Goal: Task Accomplishment & Management: Use online tool/utility

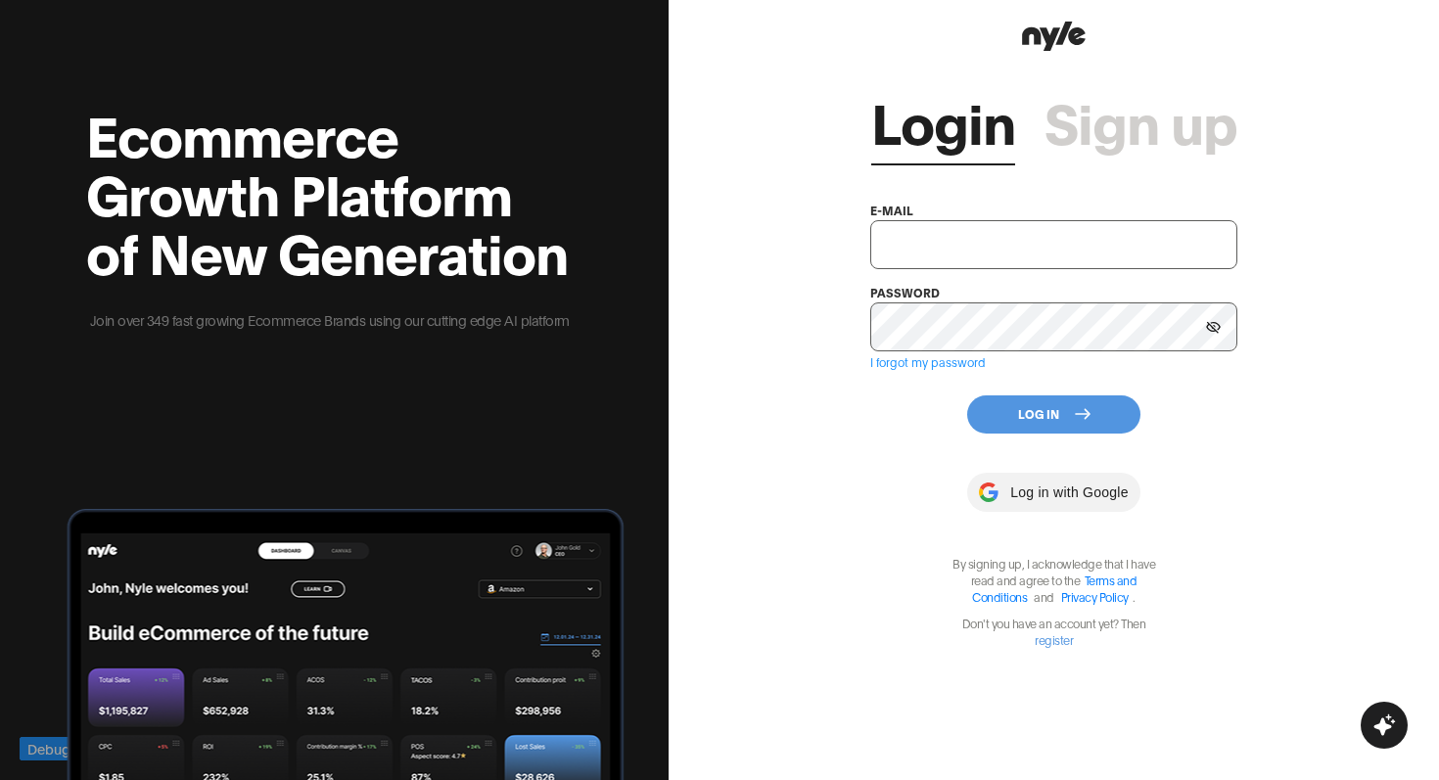
click at [907, 245] on input "text" at bounding box center [1054, 244] width 368 height 49
paste input "[EMAIL_ADDRESS][PERSON_NAME]"
type input "[EMAIL_ADDRESS][PERSON_NAME]"
click at [1057, 416] on button "Log In" at bounding box center [1053, 414] width 173 height 38
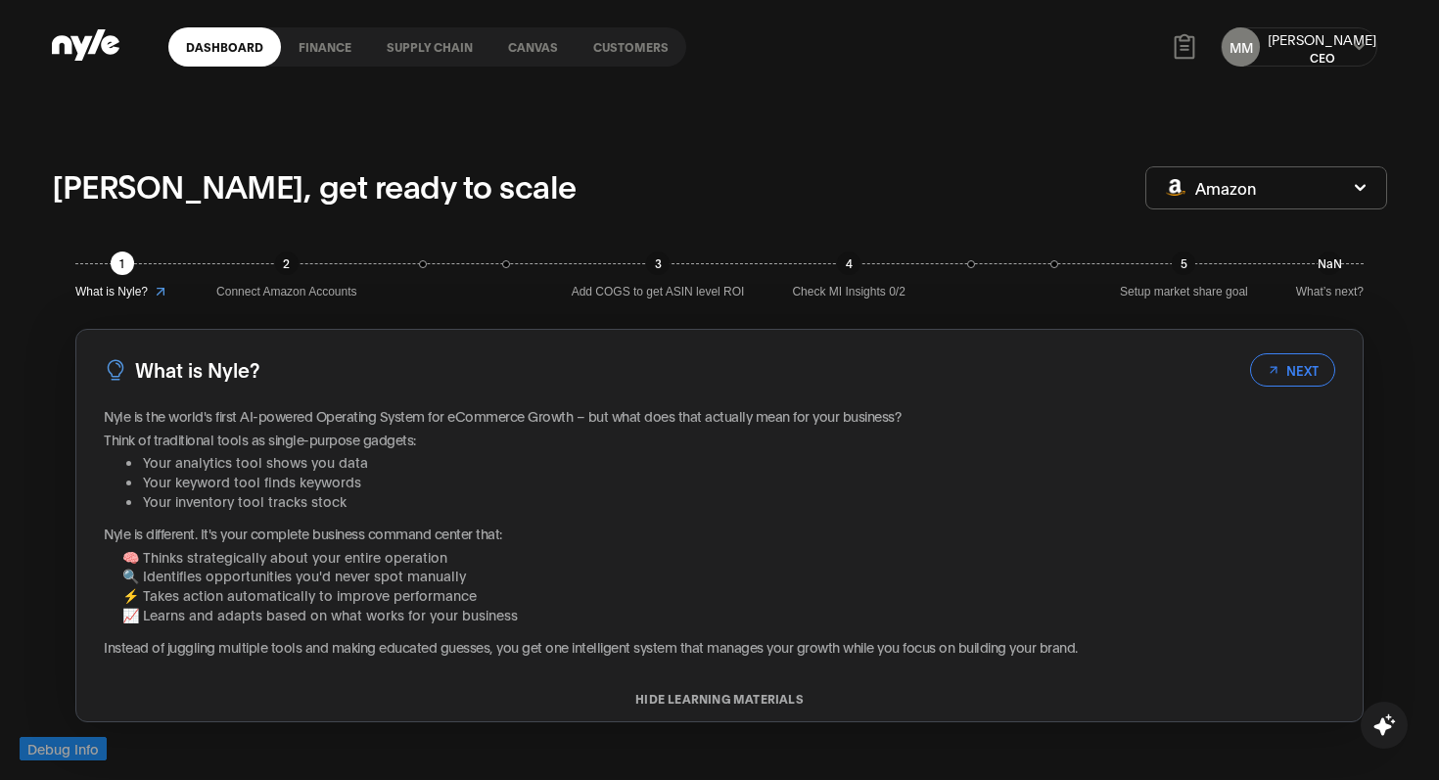
click at [1240, 183] on span "Amazon" at bounding box center [1225, 188] width 61 height 22
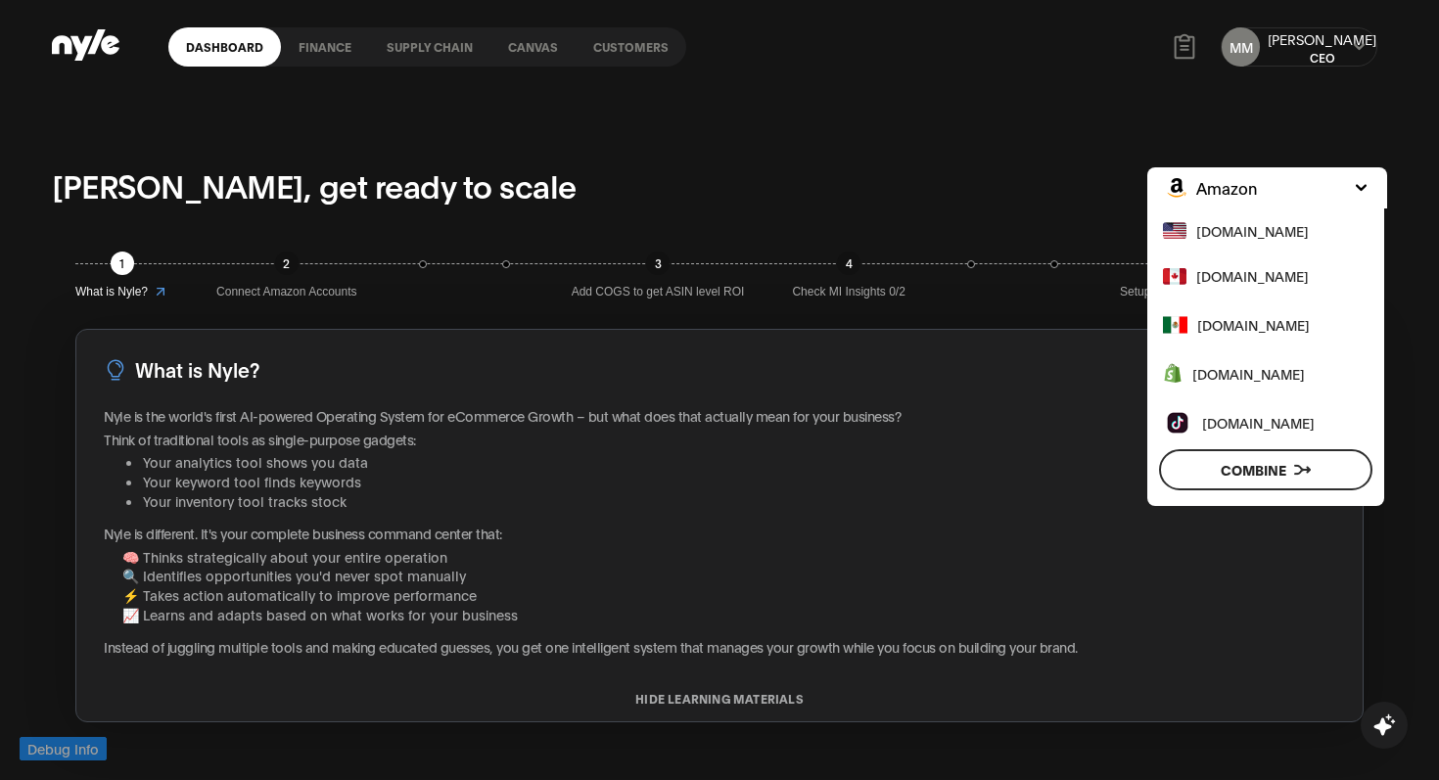
click at [1249, 182] on span "Amazon" at bounding box center [1226, 188] width 61 height 22
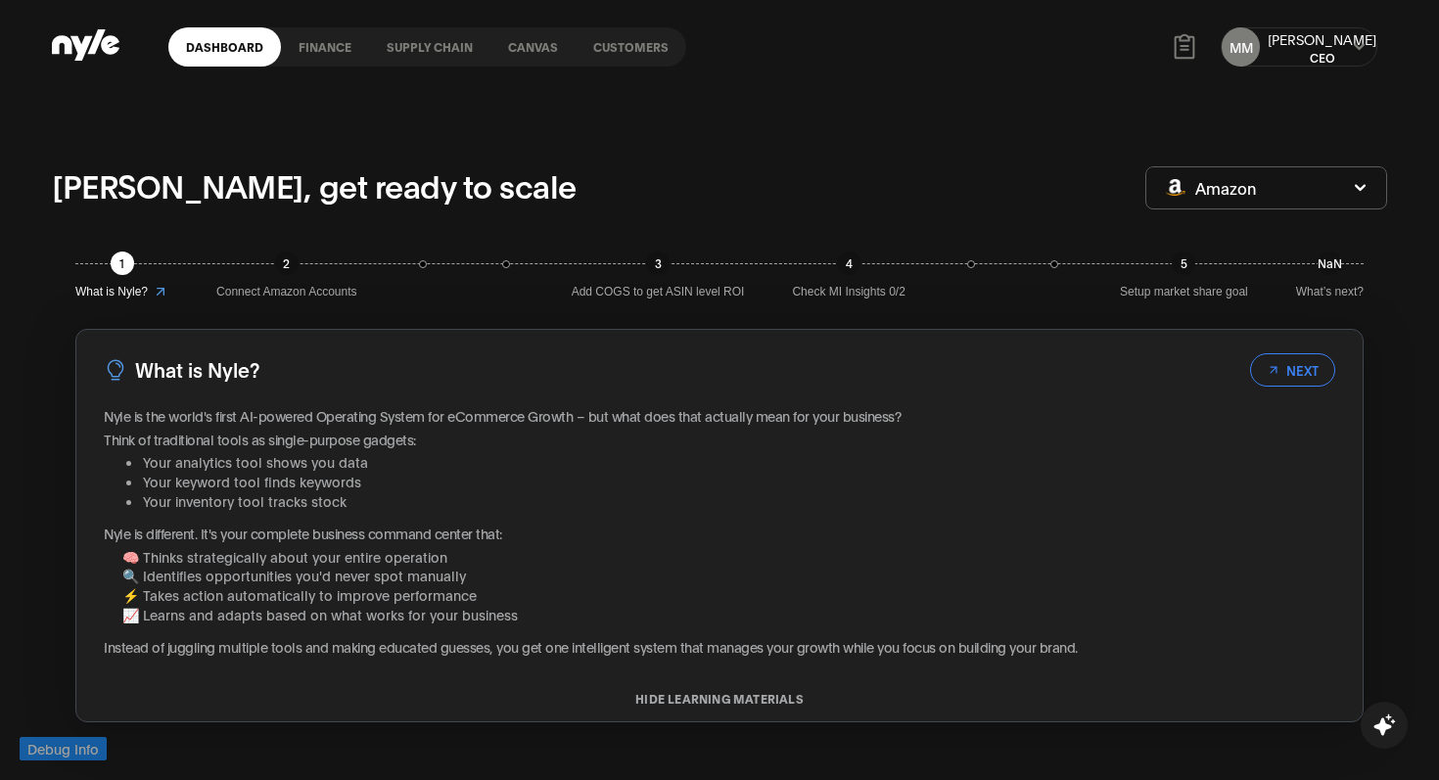
click at [542, 39] on link "Canvas" at bounding box center [532, 46] width 85 height 39
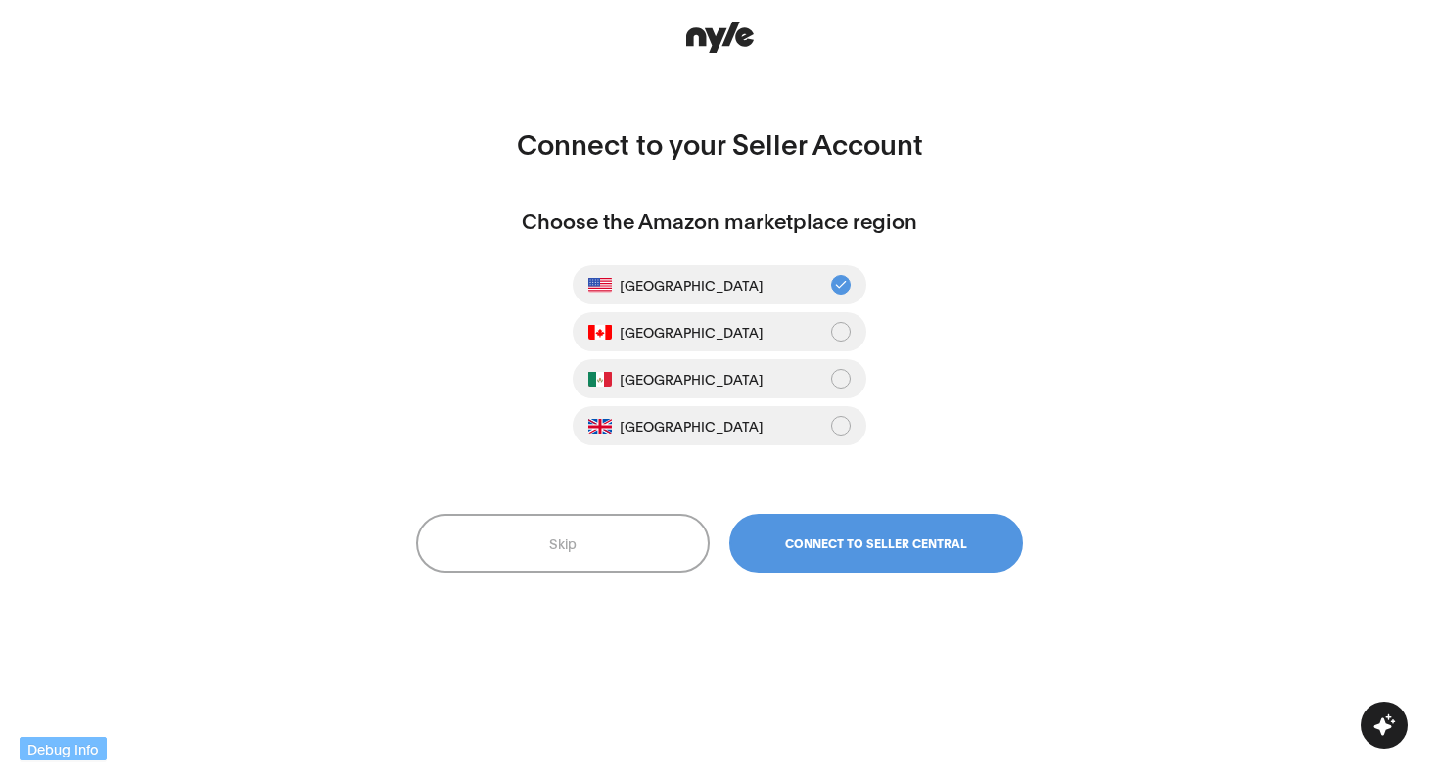
click at [648, 538] on button "Skip" at bounding box center [563, 543] width 294 height 59
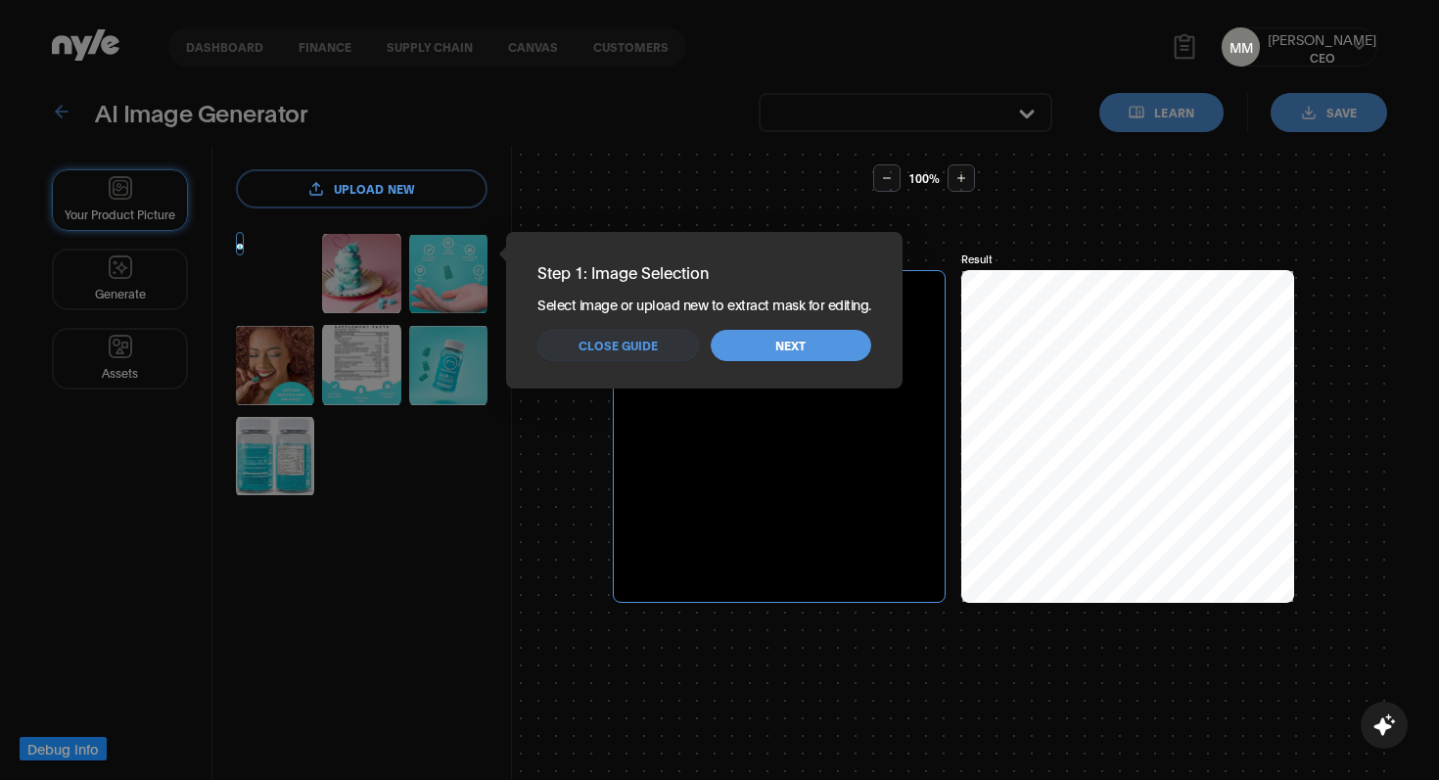
click at [657, 347] on button "Close guide" at bounding box center [617, 345] width 160 height 31
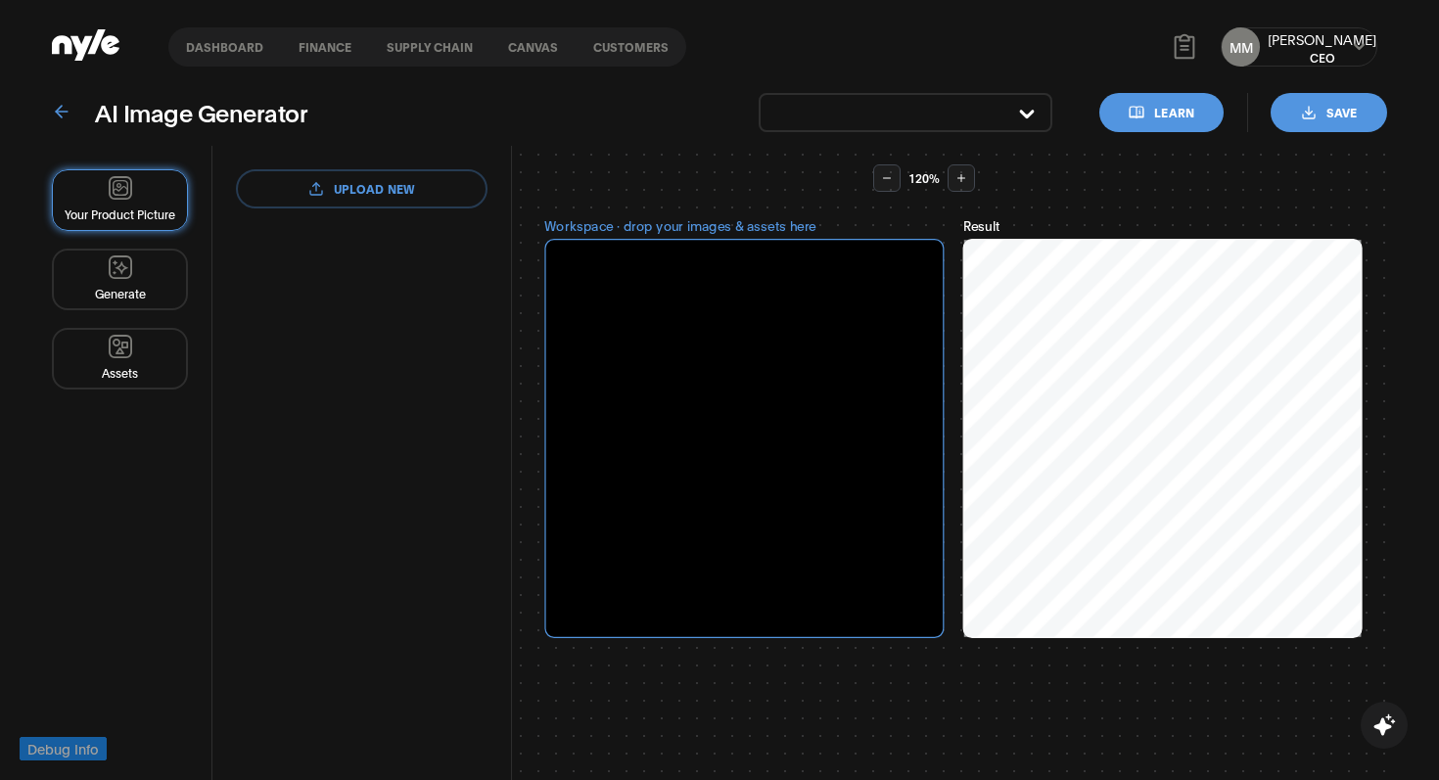
click at [609, 59] on link "Customers" at bounding box center [630, 46] width 111 height 39
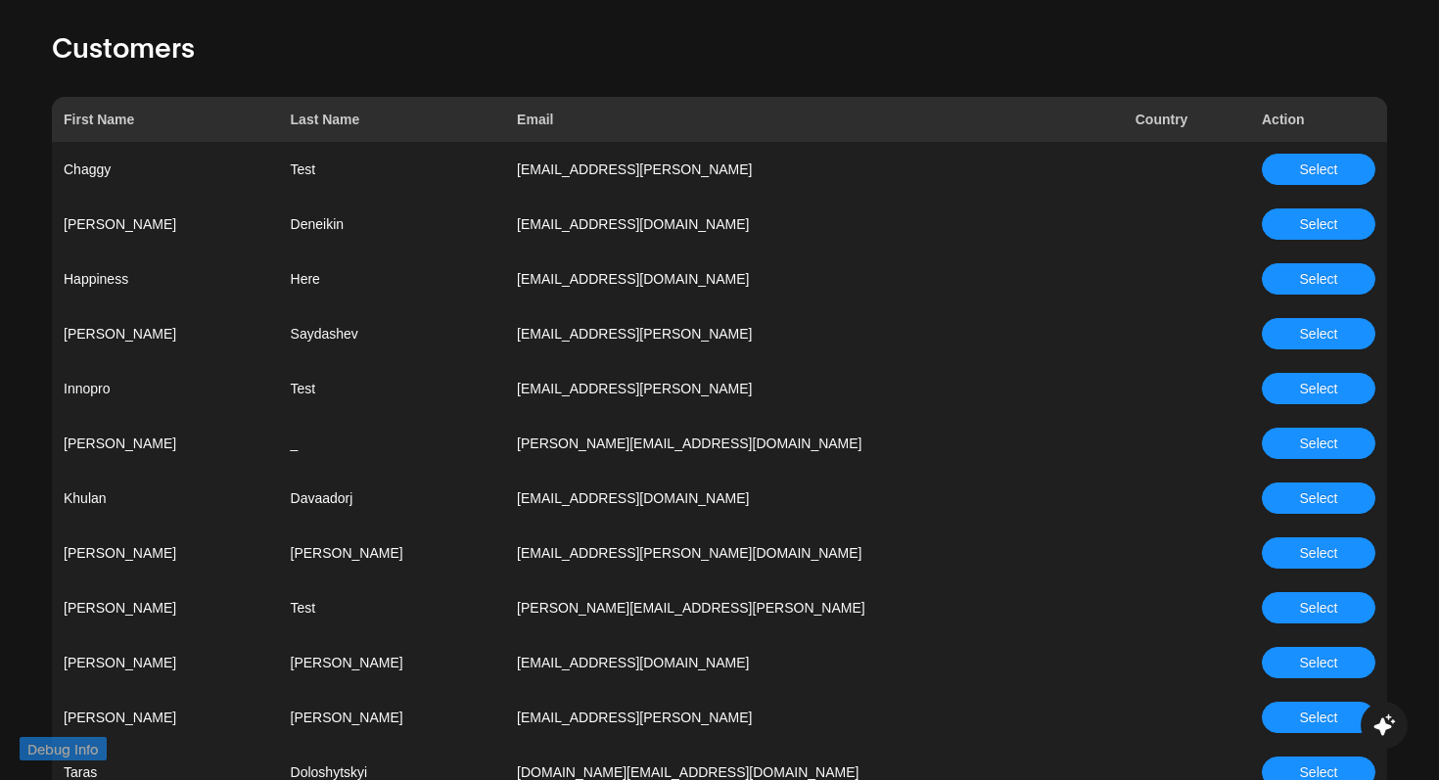
scroll to position [172, 0]
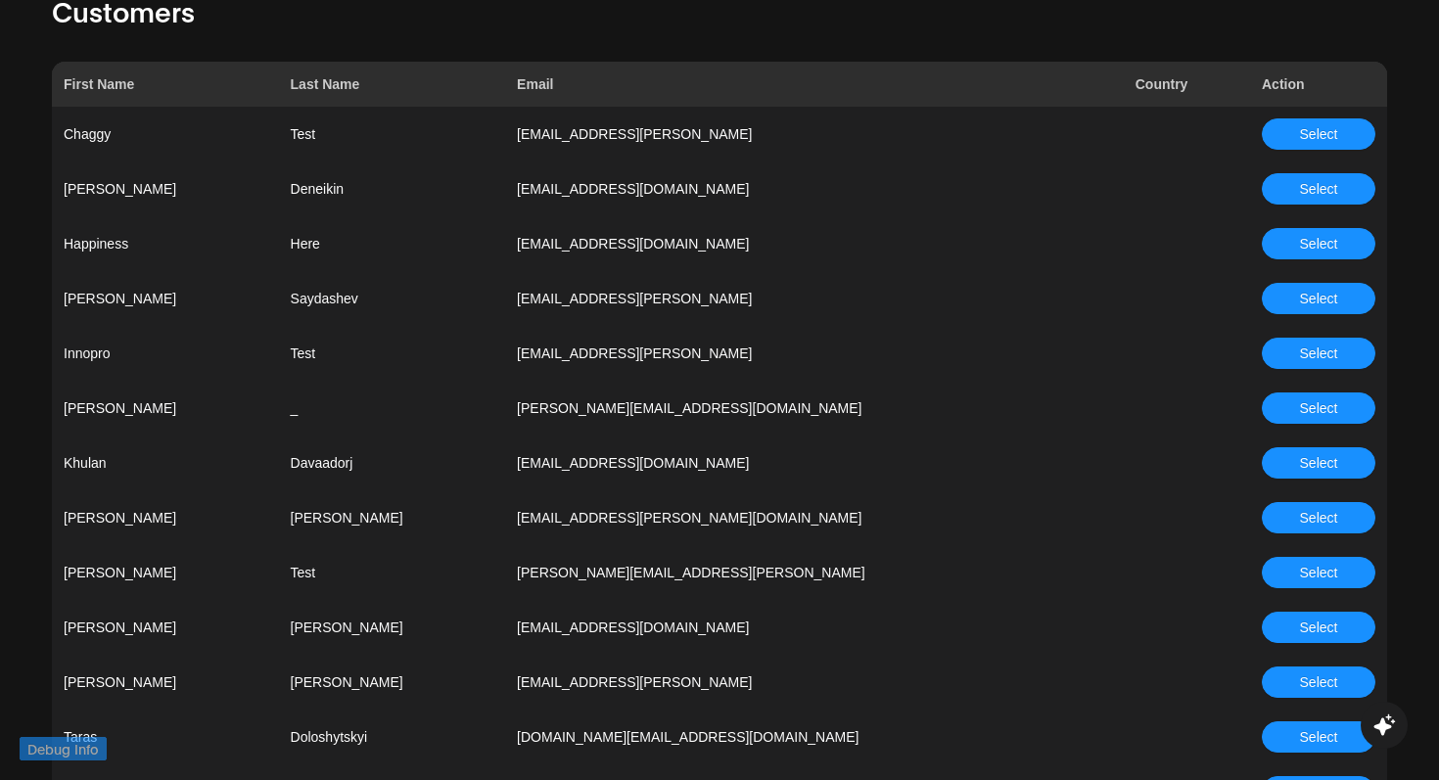
click at [1308, 352] on span "Select" at bounding box center [1319, 354] width 38 height 22
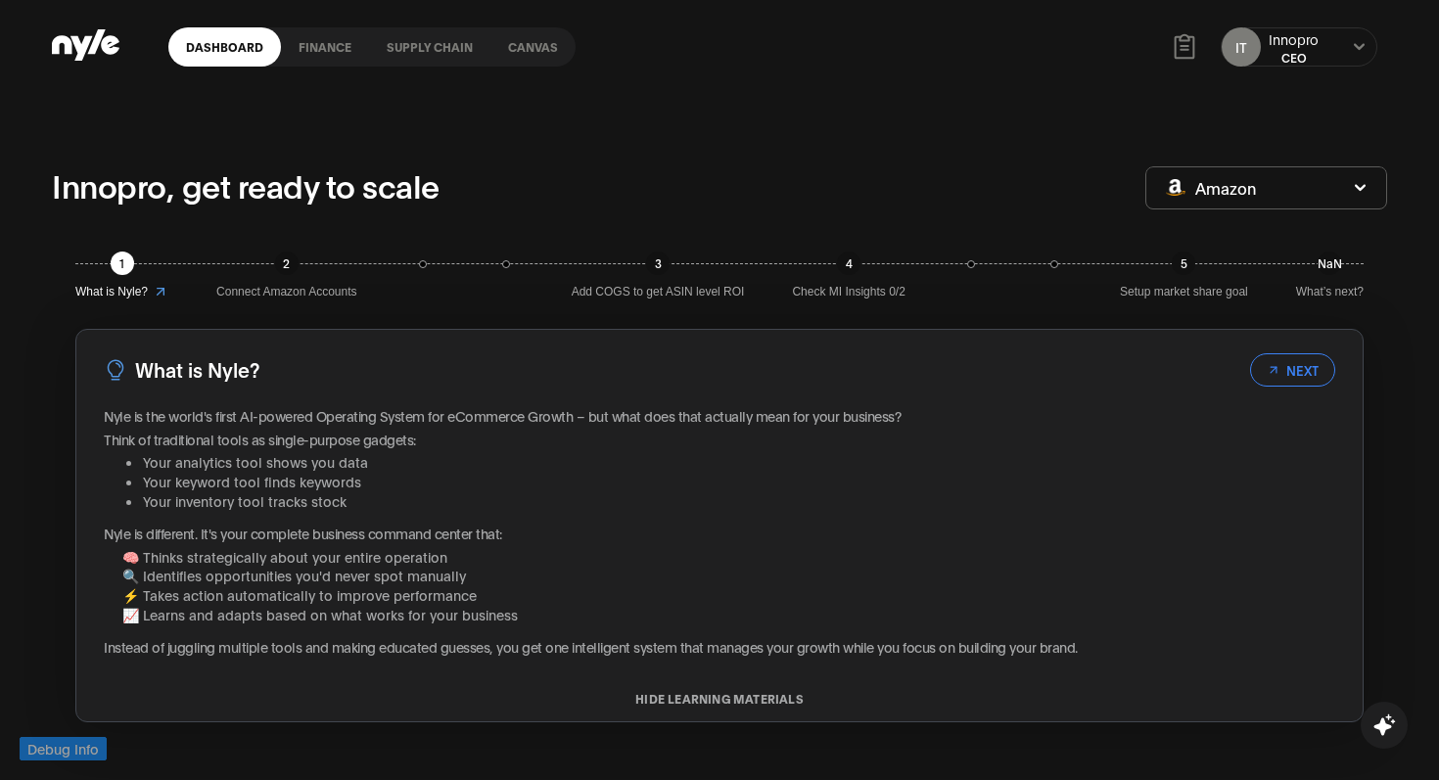
click at [536, 45] on link "Canvas" at bounding box center [532, 46] width 85 height 39
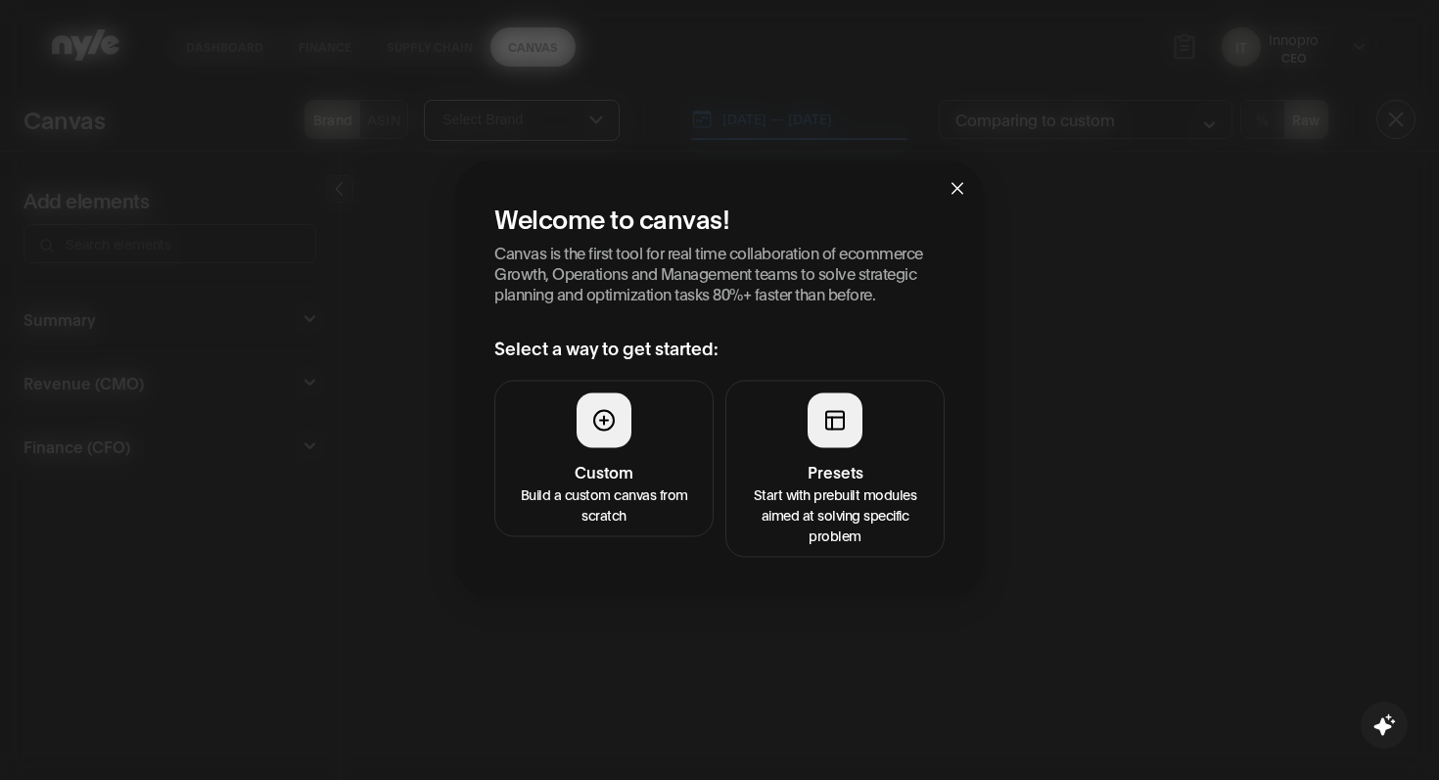
click at [964, 193] on icon "close" at bounding box center [957, 188] width 16 height 16
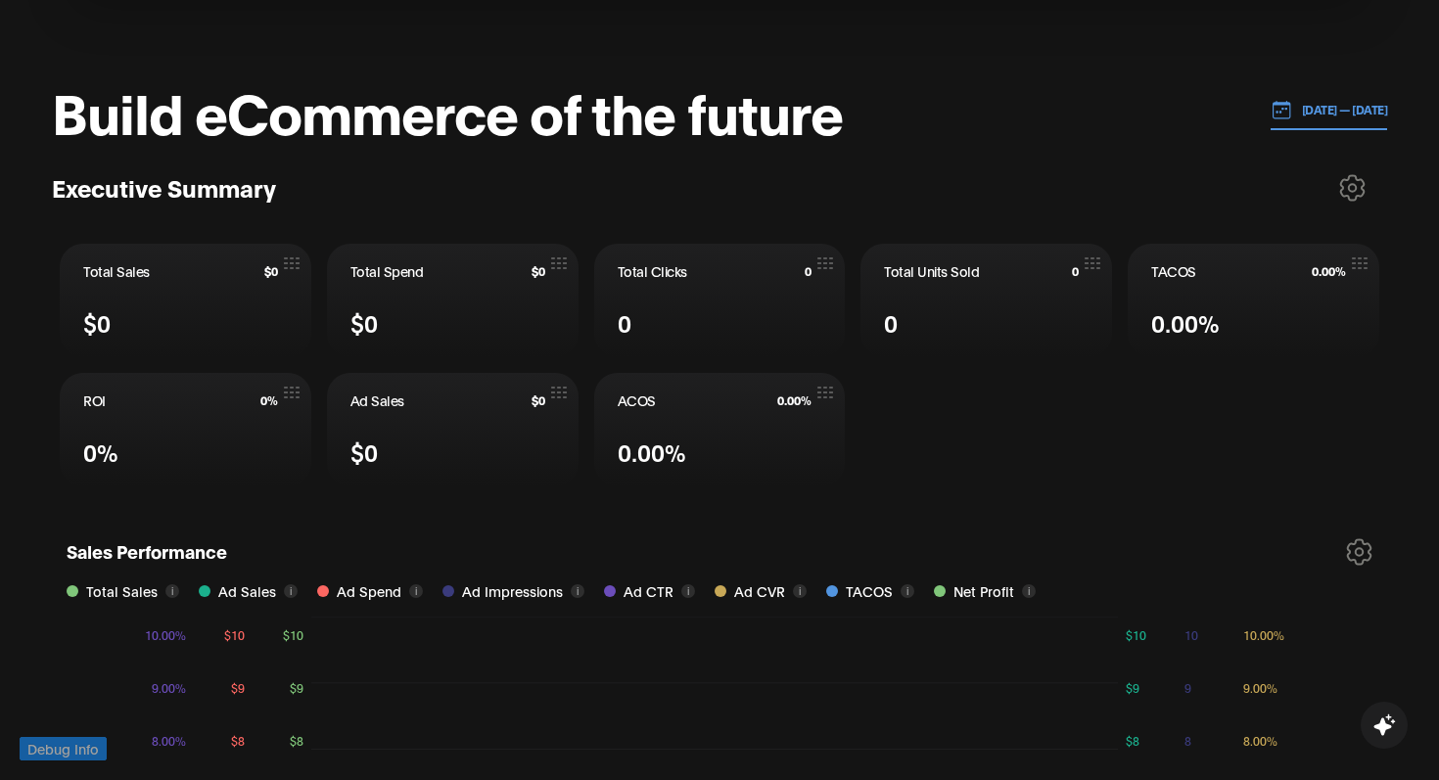
scroll to position [733, 0]
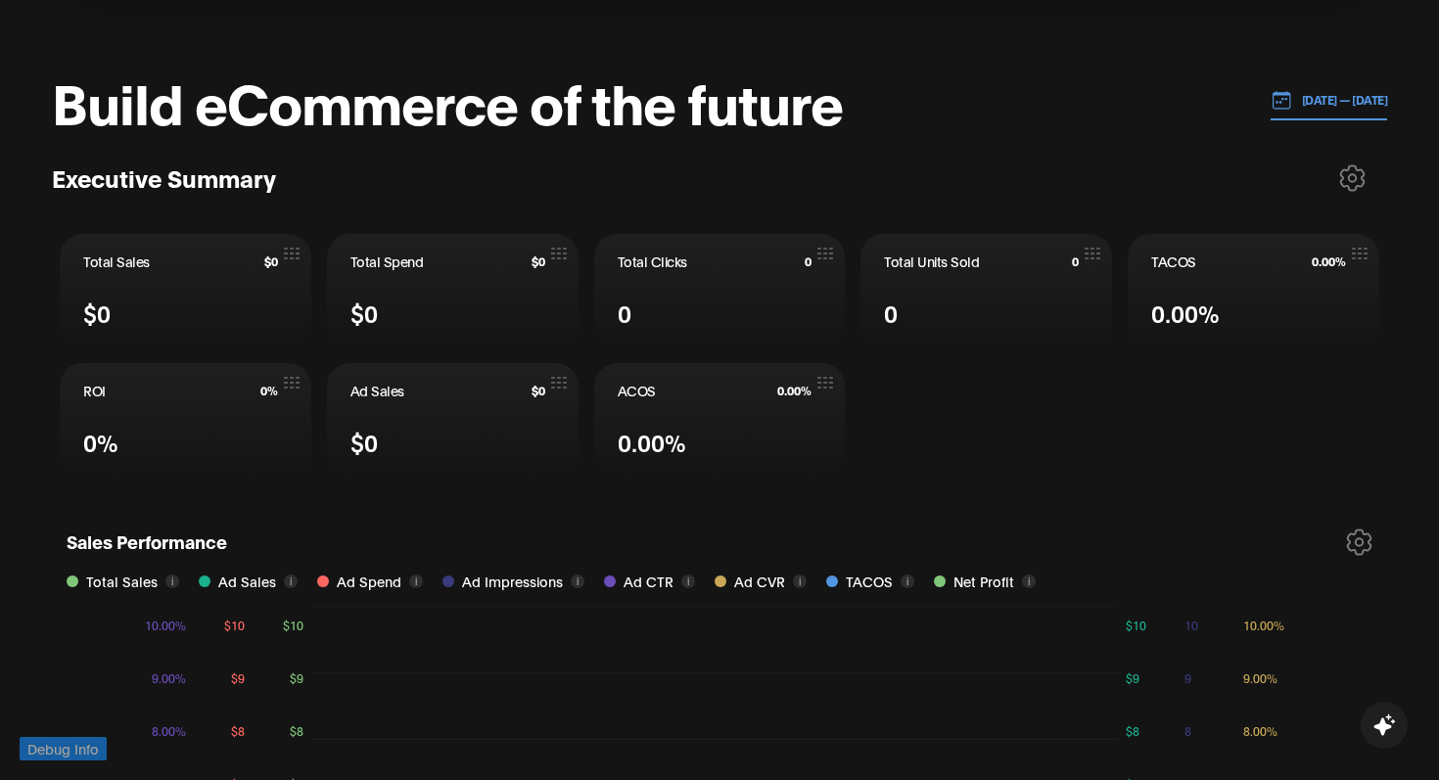
click at [1294, 100] on p "[DATE] — [DATE]" at bounding box center [1340, 100] width 96 height 18
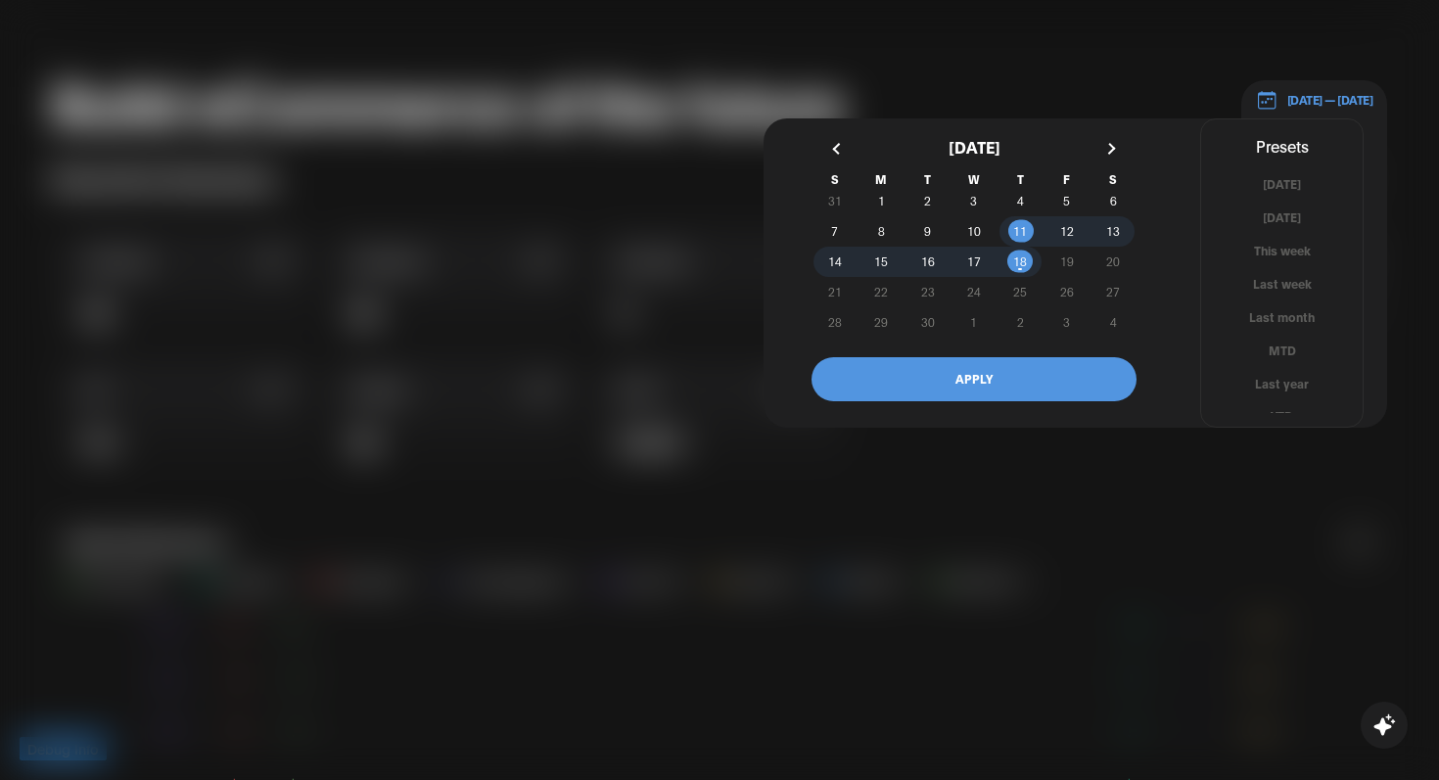
click at [834, 151] on button "button" at bounding box center [838, 148] width 35 height 35
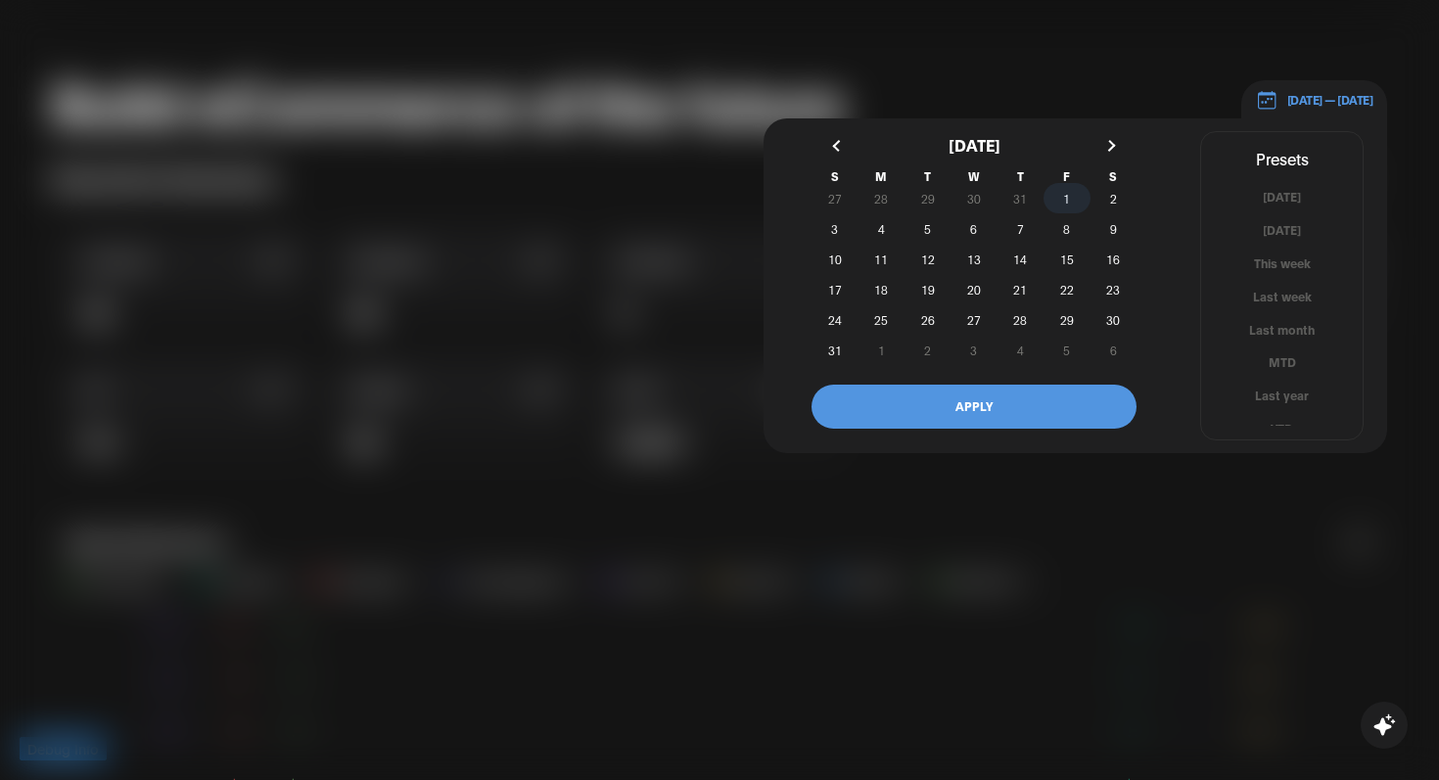
click at [1059, 198] on span "1" at bounding box center [1066, 198] width 46 height 21
click at [1117, 146] on button "button" at bounding box center [1108, 145] width 35 height 35
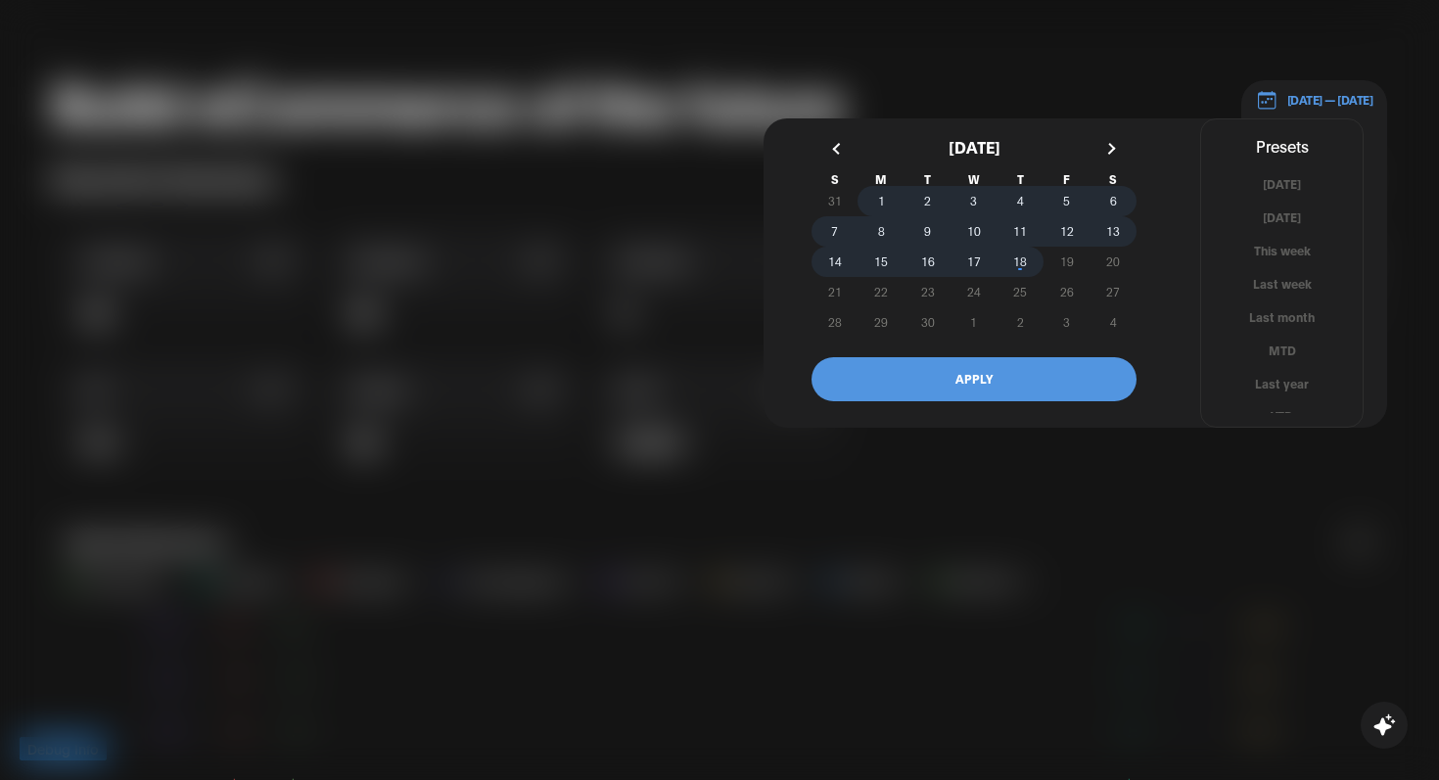
click at [1022, 258] on span "18" at bounding box center [1020, 261] width 14 height 35
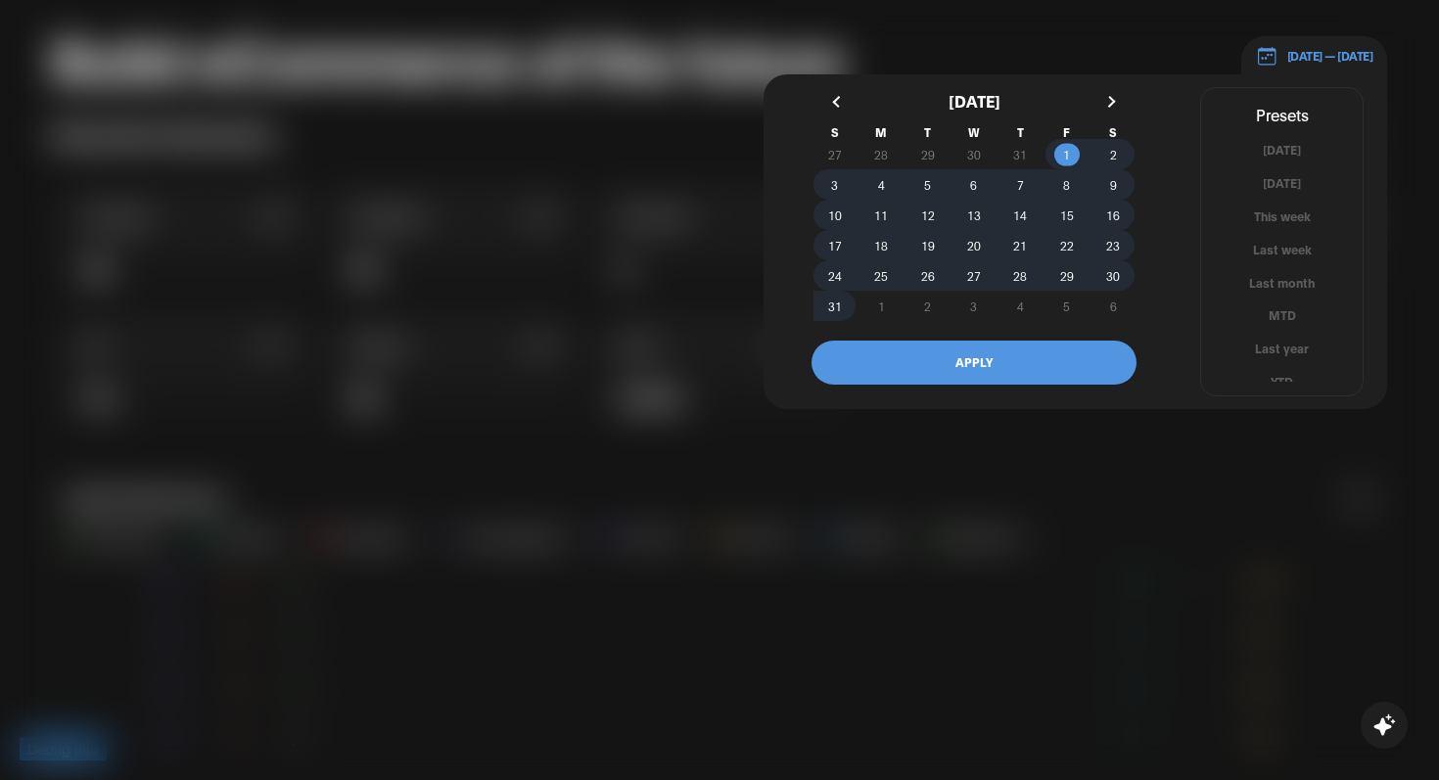
scroll to position [0, 0]
click at [1002, 374] on button "APPLY" at bounding box center [973, 363] width 325 height 44
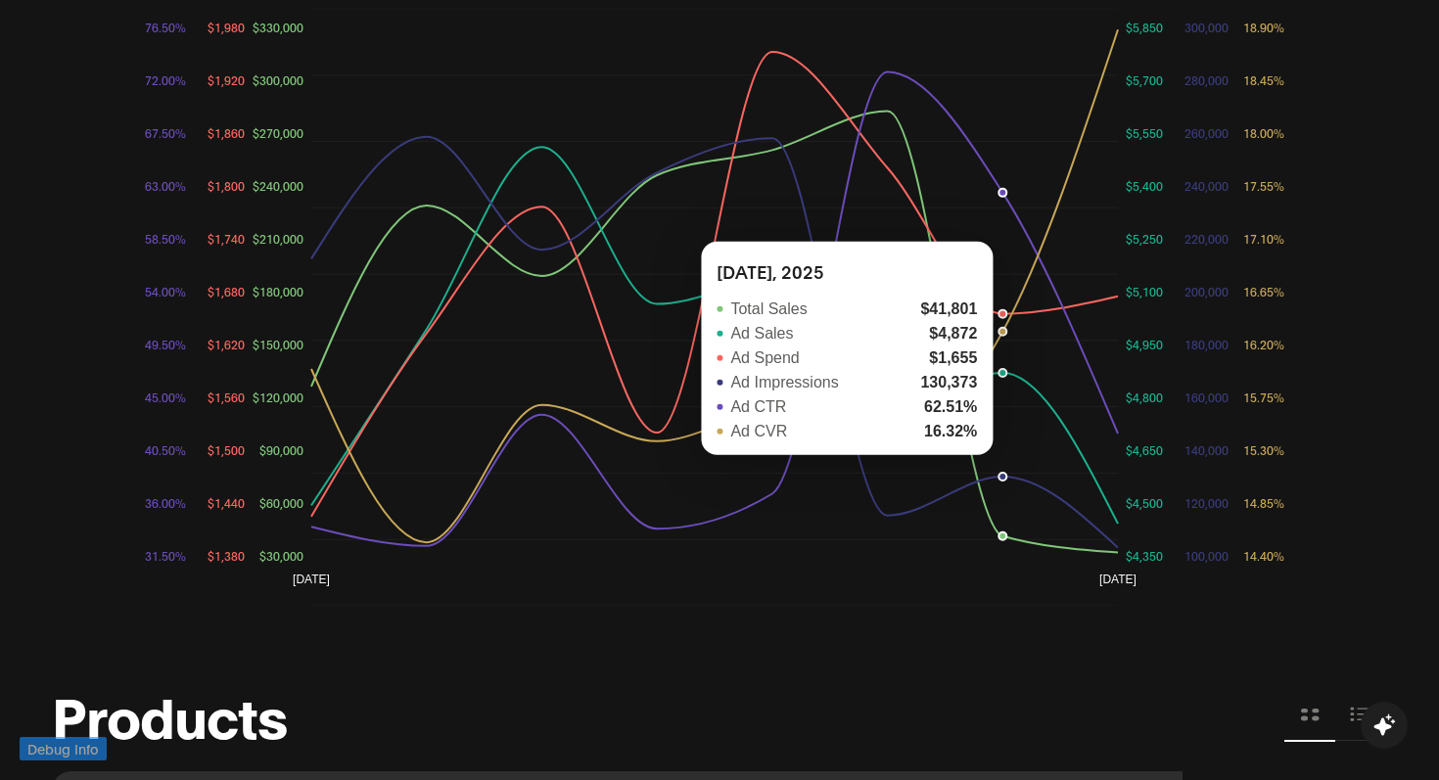
scroll to position [1257, 0]
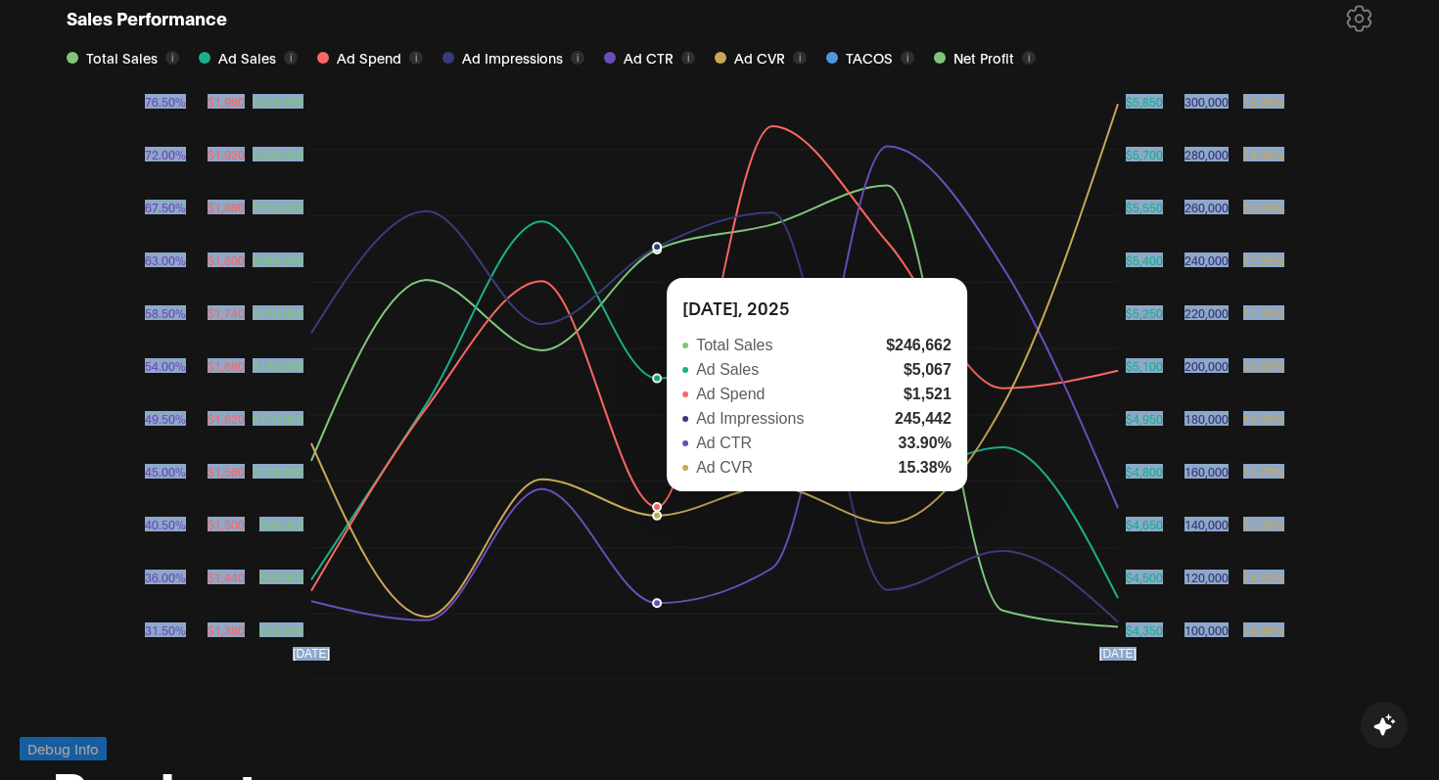
drag, startPoint x: 750, startPoint y: 310, endPoint x: 675, endPoint y: 269, distance: 85.0
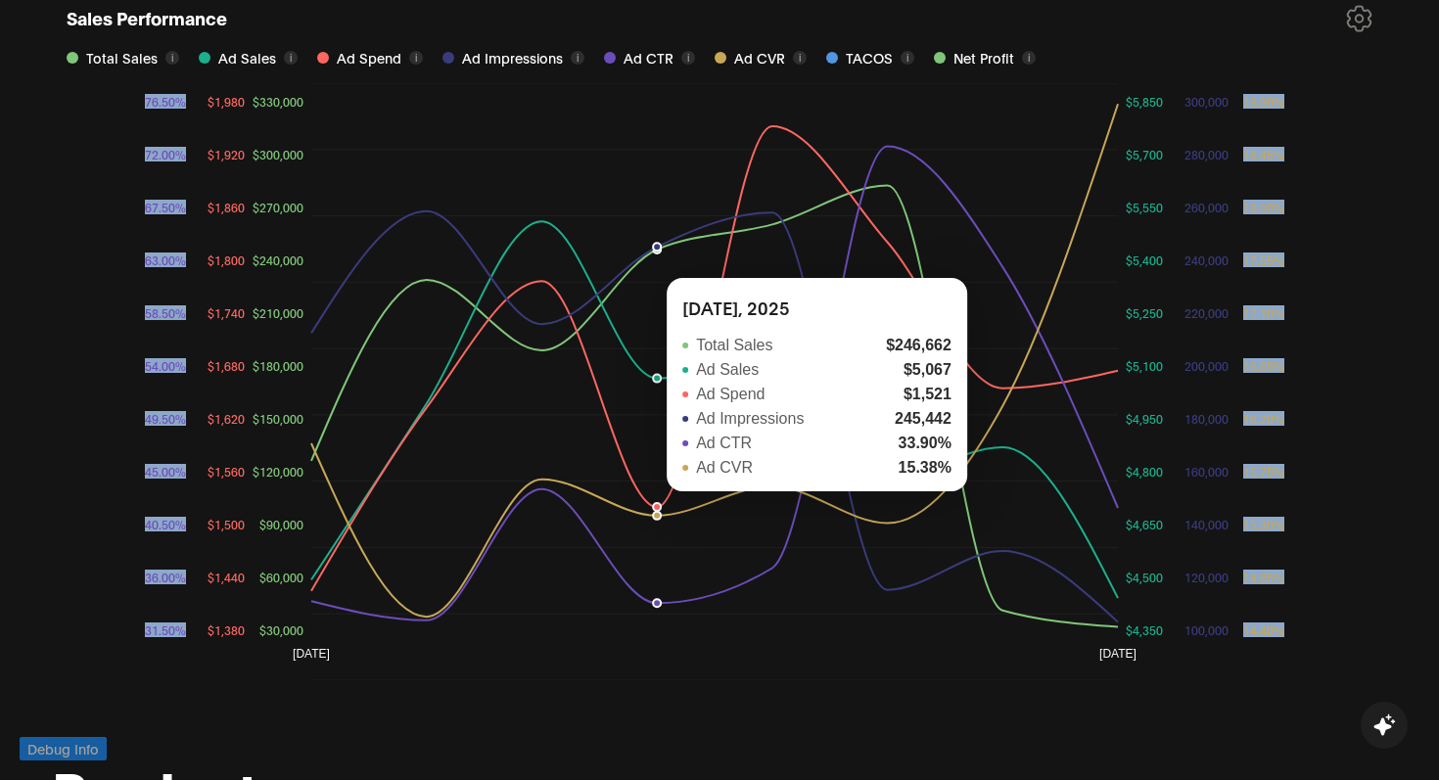
click at [675, 269] on icon "03 Aug 18 Sep $30,000 $60,000 $90,000 $120,000 $150,000 $180,000 $210,000 $240,…" at bounding box center [719, 381] width 1325 height 597
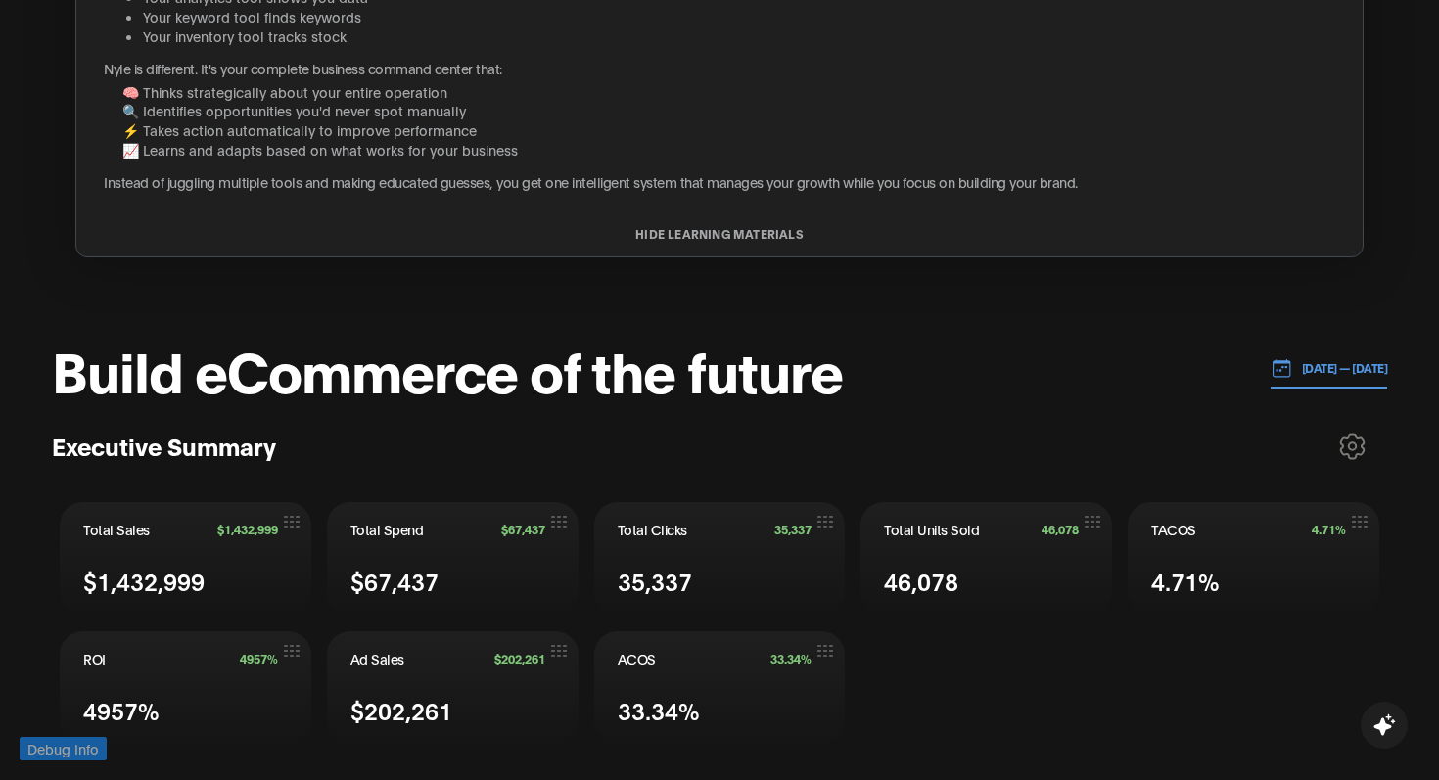
scroll to position [0, 0]
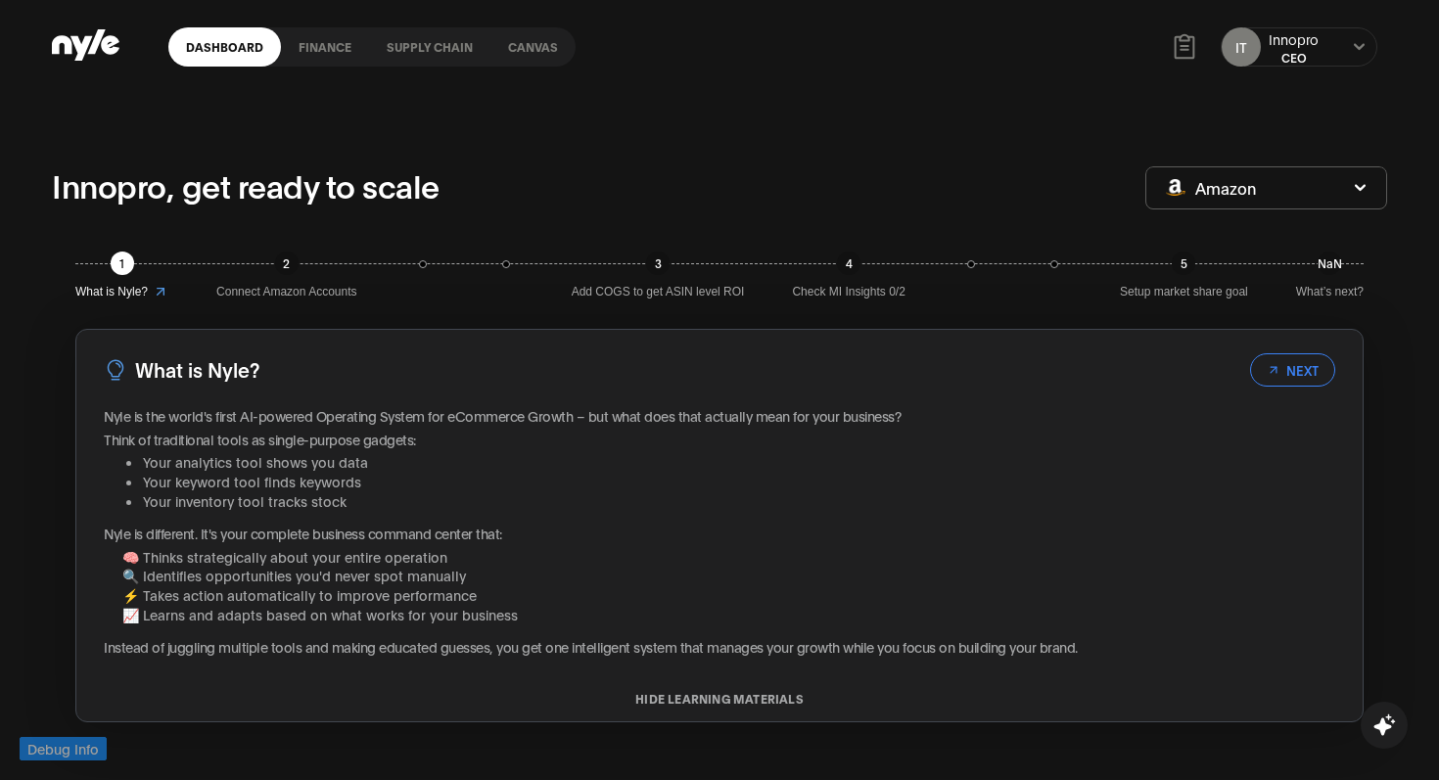
click at [520, 60] on link "Canvas" at bounding box center [532, 46] width 85 height 39
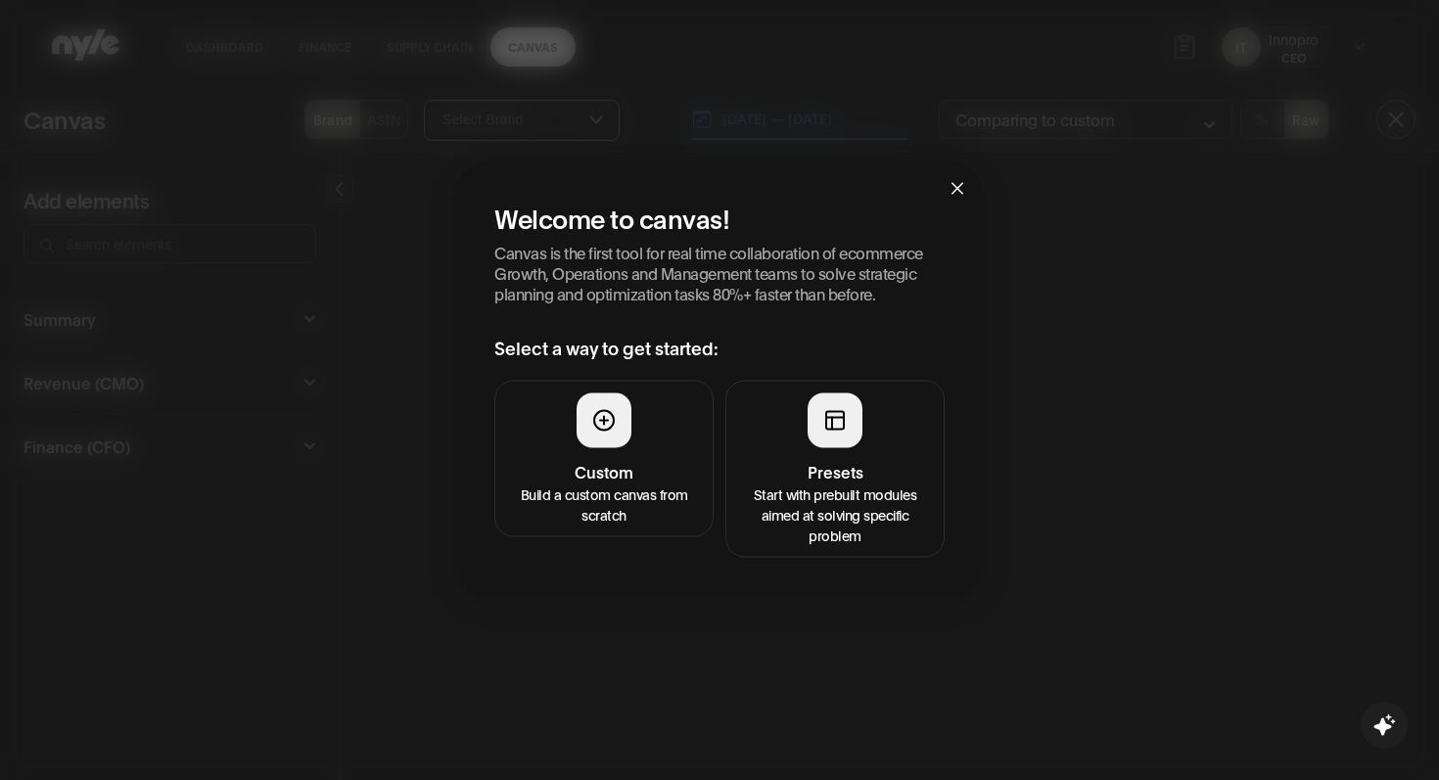
click at [848, 463] on h4 "Presets" at bounding box center [835, 470] width 194 height 23
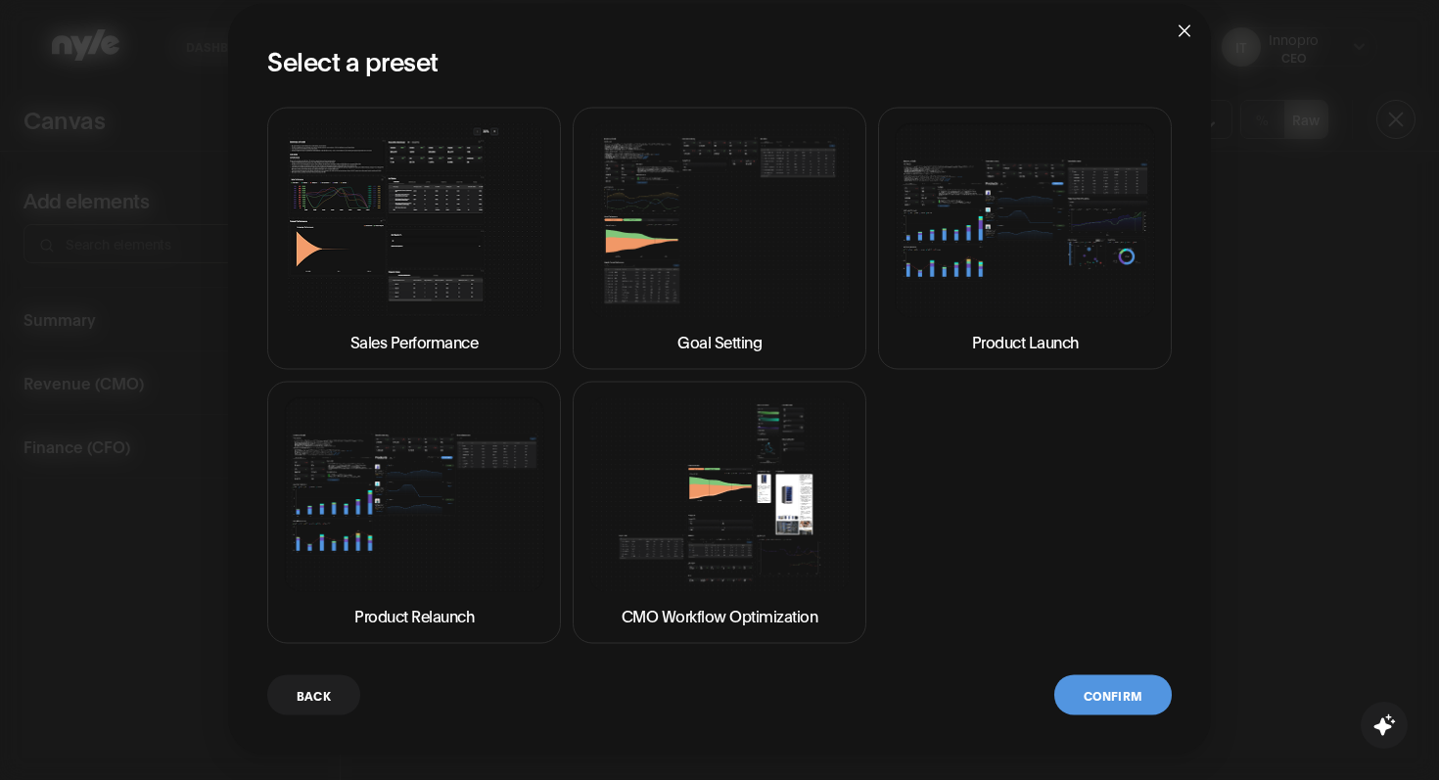
click at [316, 698] on button "Back" at bounding box center [313, 694] width 93 height 40
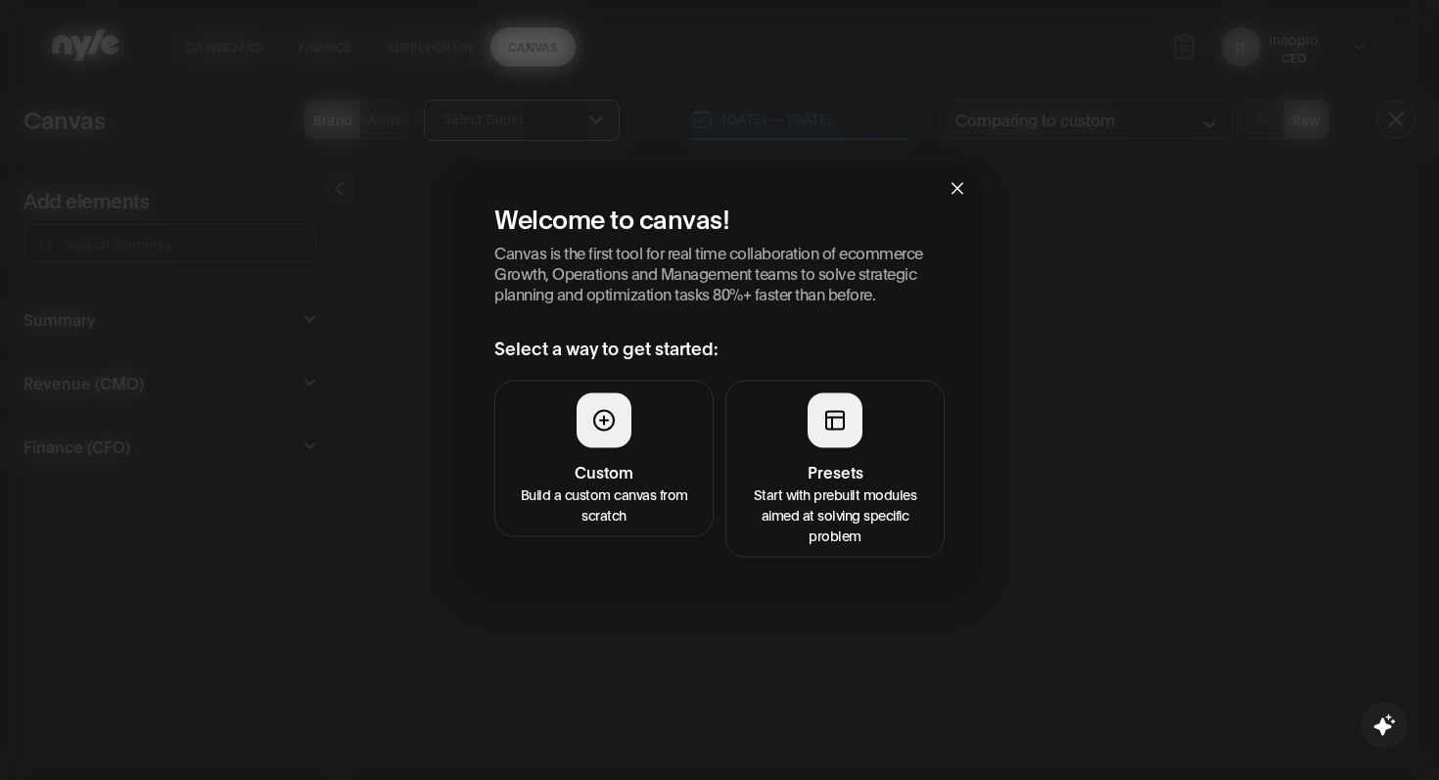
click at [548, 491] on p "Build a custom canvas from scratch" at bounding box center [604, 502] width 194 height 41
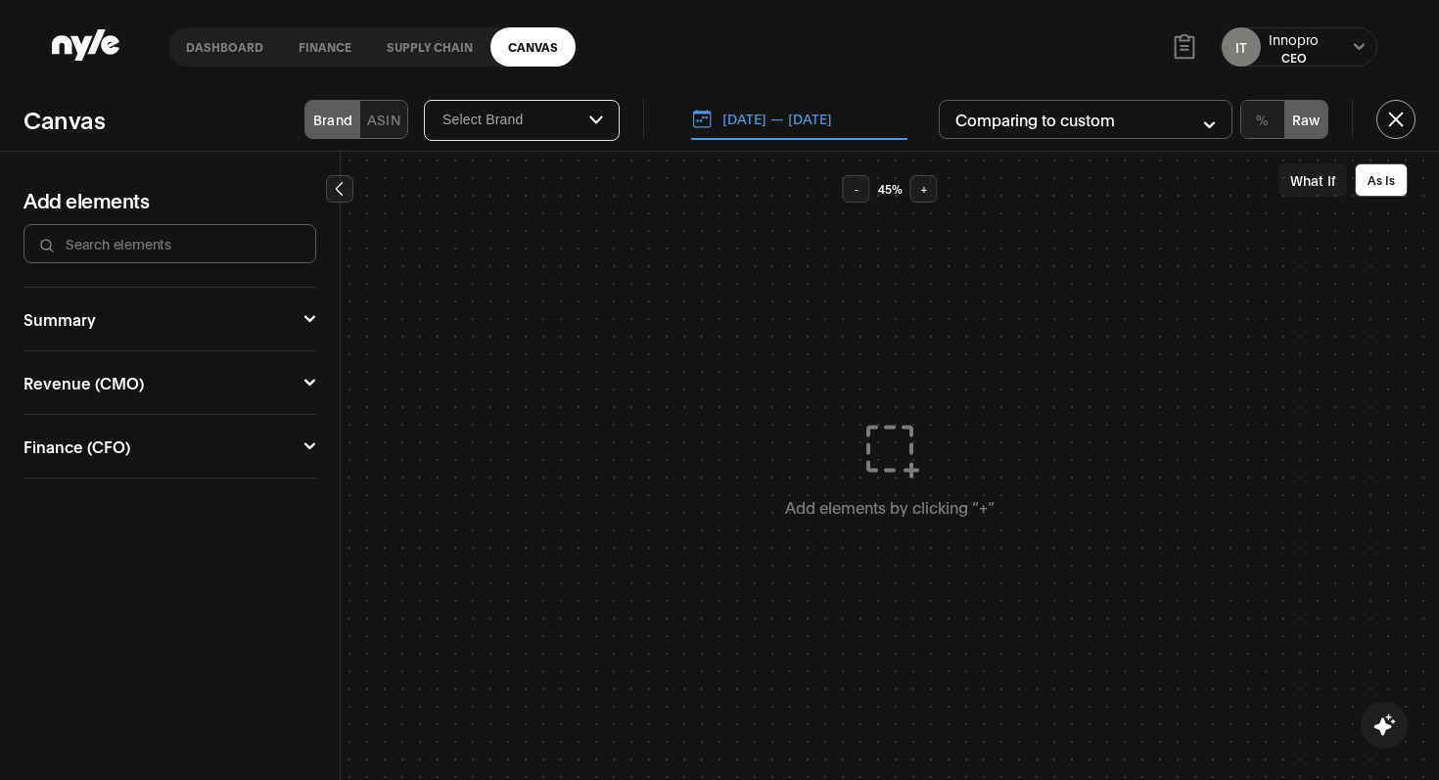
click at [269, 383] on button "Revenue (CMO)" at bounding box center [169, 383] width 293 height 16
click at [310, 422] on icon at bounding box center [309, 418] width 13 height 12
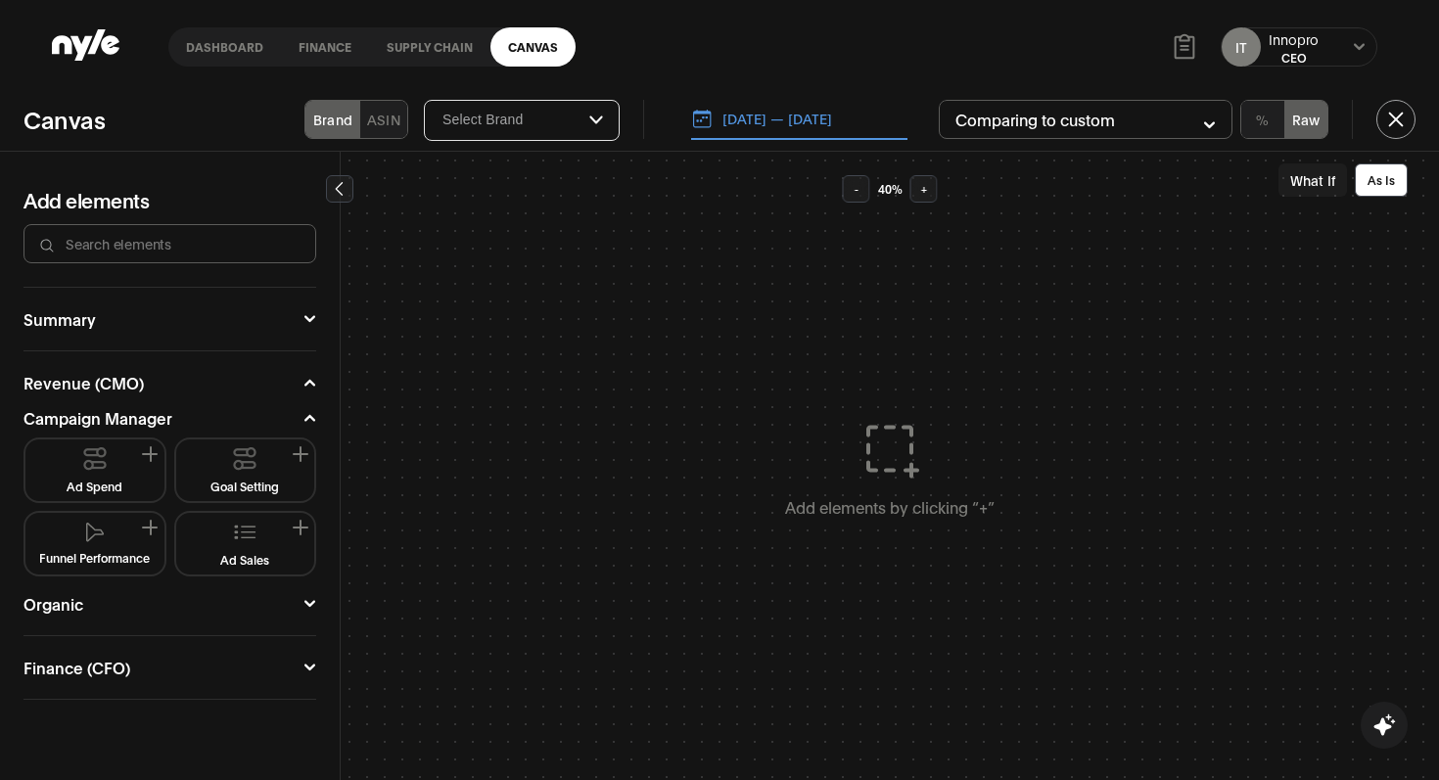
click at [123, 472] on button "Ad Spend" at bounding box center [94, 470] width 123 height 46
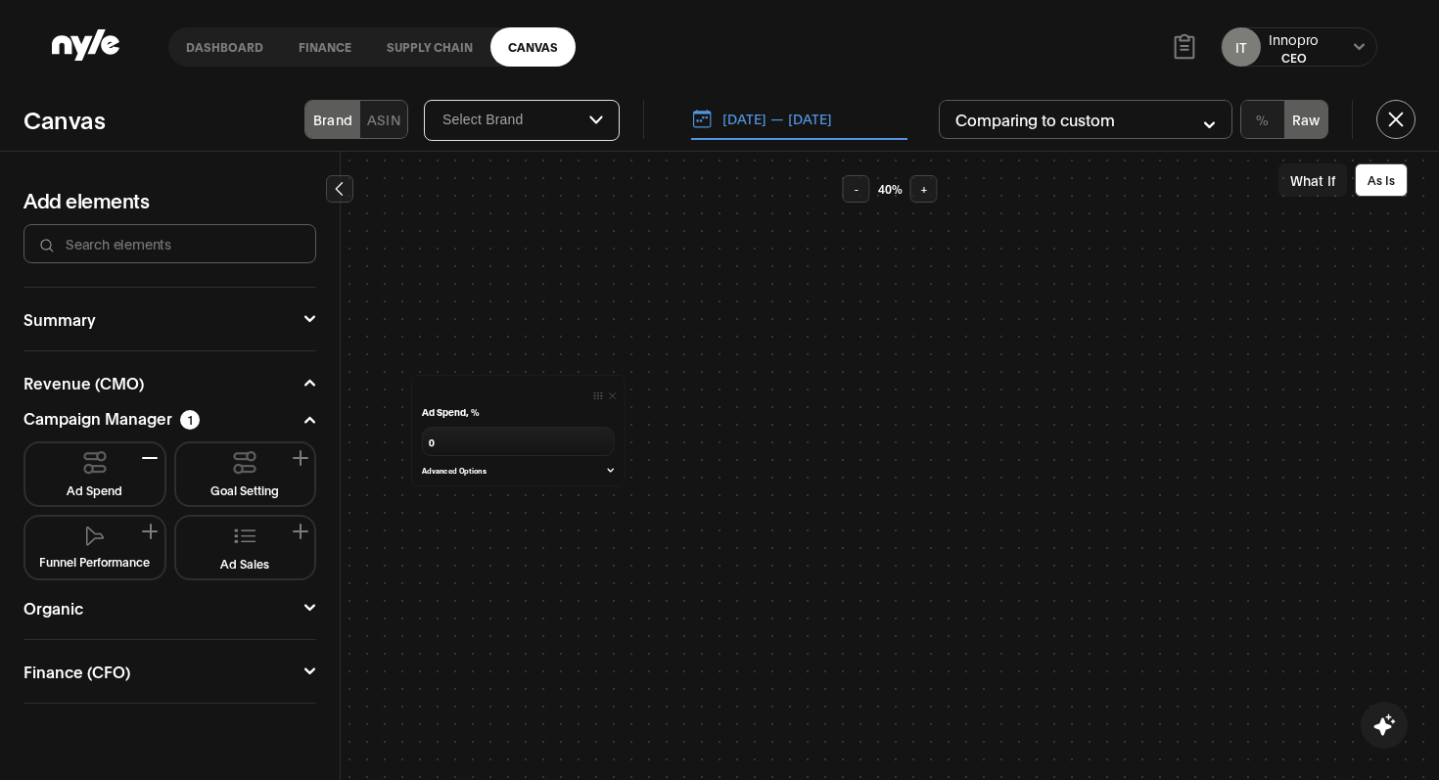
click at [555, 412] on h3 "Ad Spend, %" at bounding box center [518, 411] width 192 height 13
click at [615, 399] on icon "button" at bounding box center [613, 396] width 12 height 12
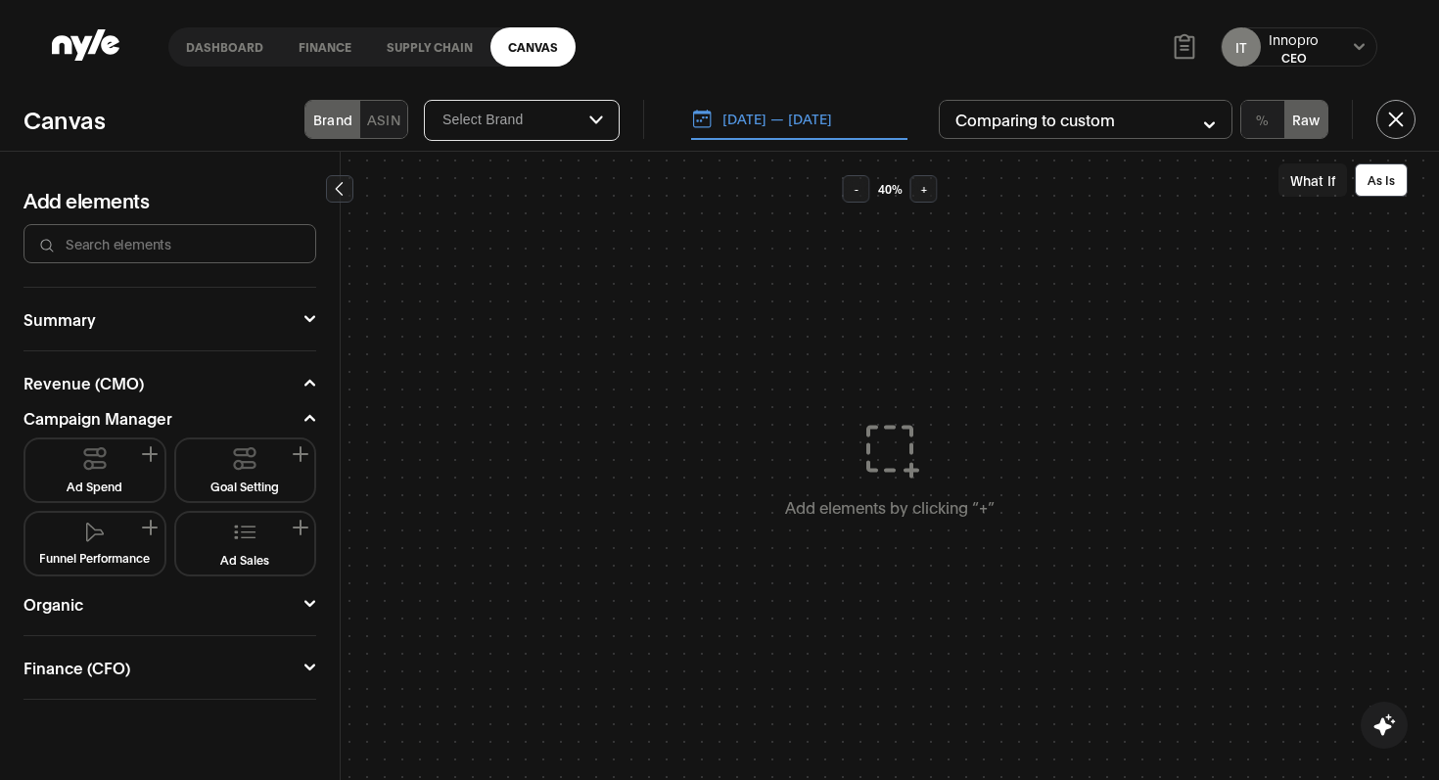
click at [229, 542] on button "Ad Sales" at bounding box center [245, 544] width 123 height 46
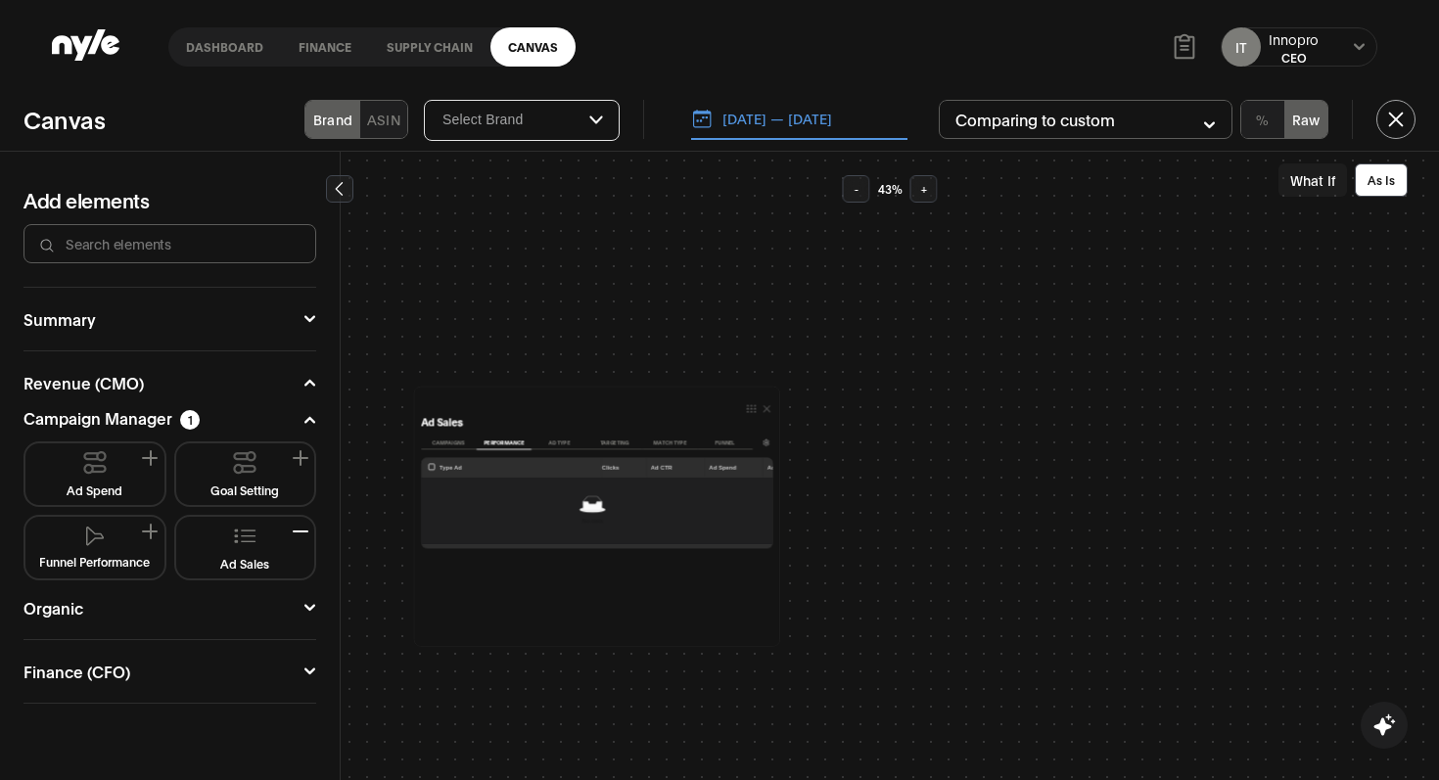
scroll to position [50, 0]
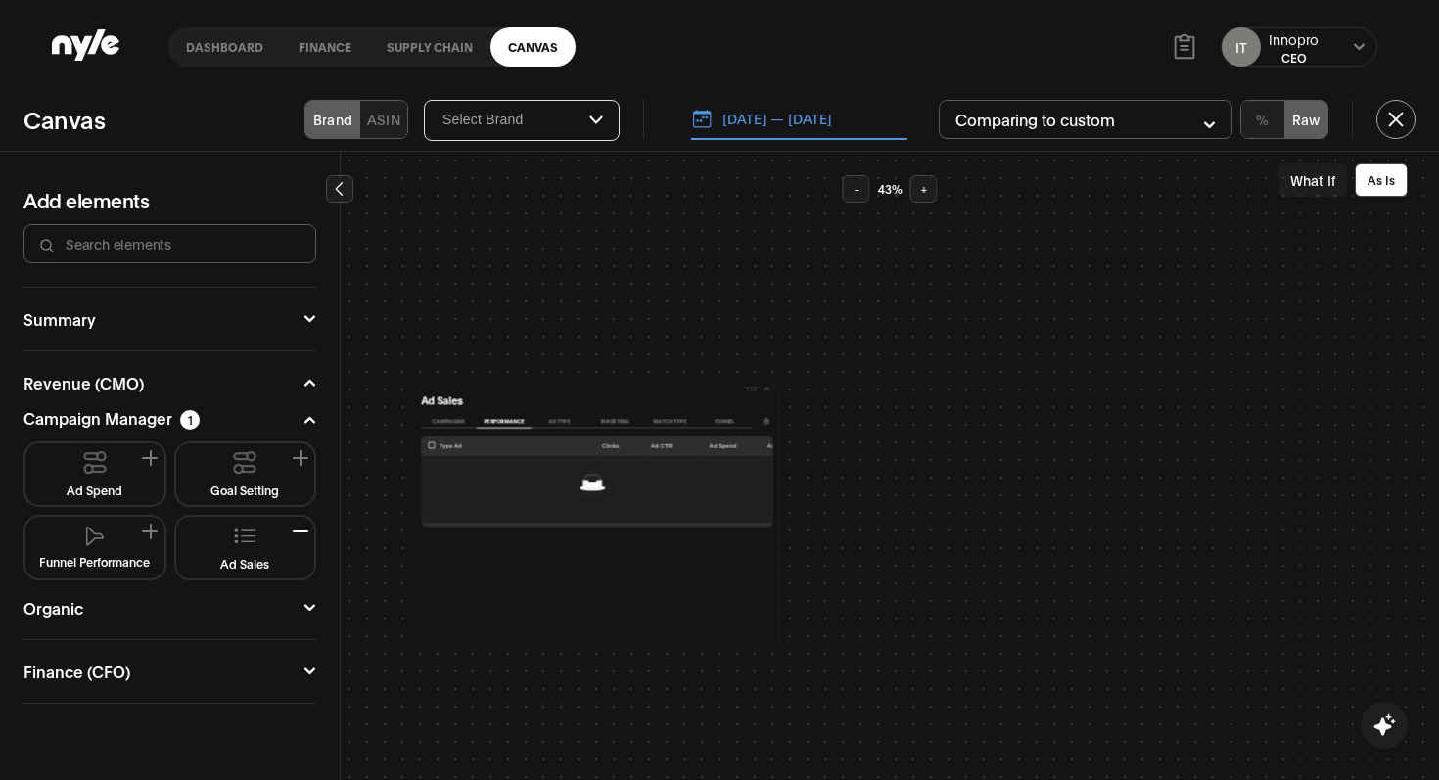
click at [562, 422] on button "Ad Type" at bounding box center [558, 422] width 55 height 14
click at [513, 424] on button "Performance" at bounding box center [504, 422] width 55 height 14
click at [458, 418] on button "Campaigns" at bounding box center [448, 422] width 55 height 14
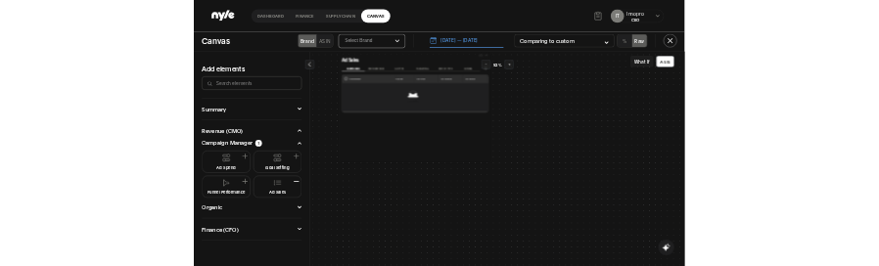
scroll to position [0, 0]
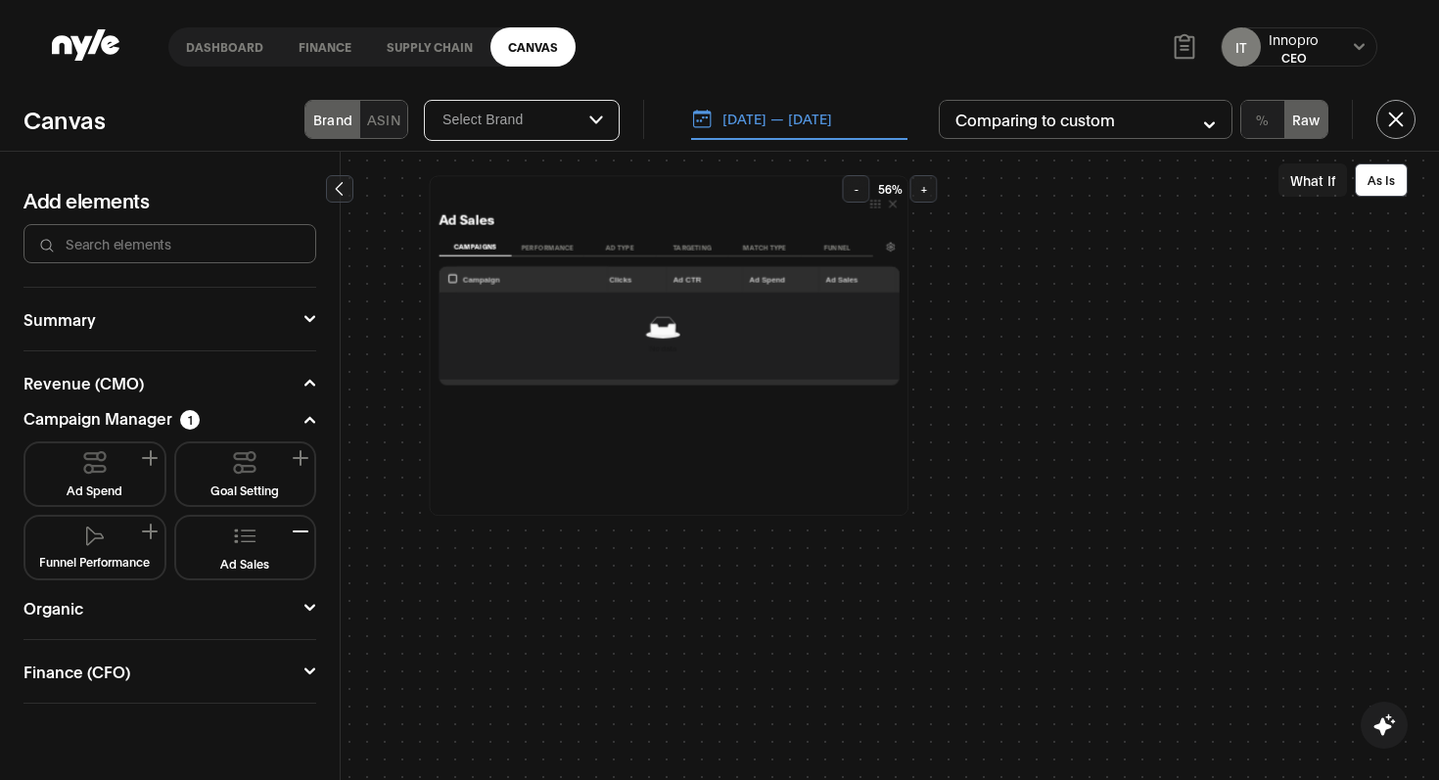
click at [379, 118] on button "ASIN" at bounding box center [383, 119] width 47 height 37
click at [348, 119] on button "Brand" at bounding box center [332, 119] width 55 height 37
click at [889, 206] on icon "button" at bounding box center [892, 203] width 13 height 13
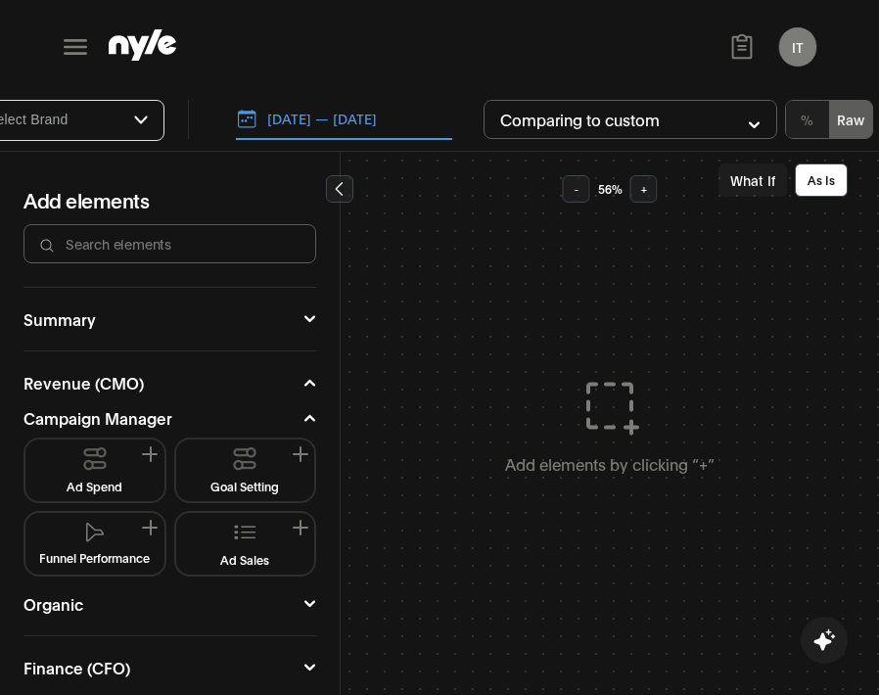
scroll to position [27, 0]
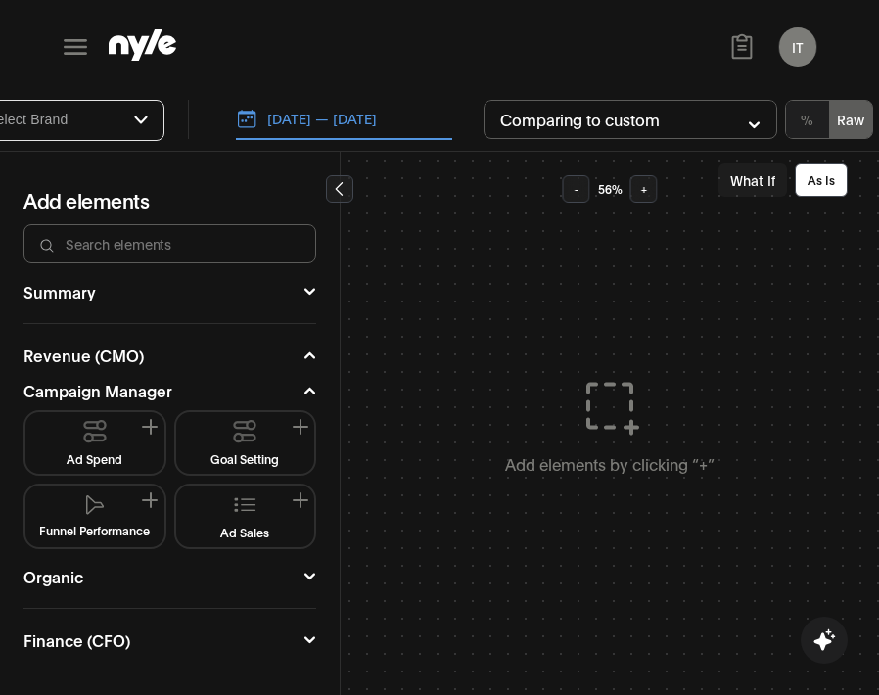
click at [246, 523] on button "Ad Sales" at bounding box center [245, 516] width 123 height 46
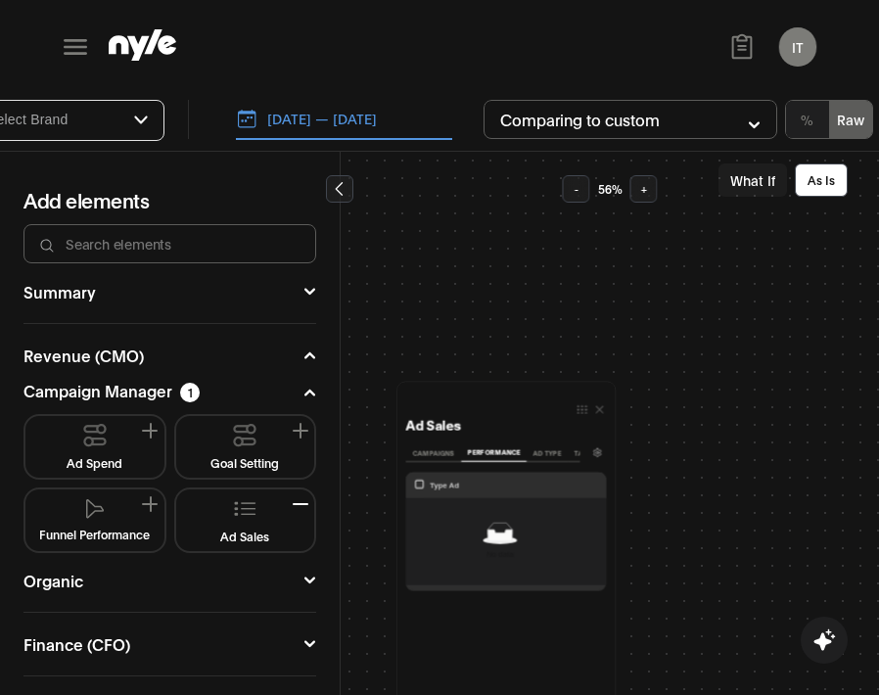
scroll to position [69, 0]
click at [597, 410] on icon "button" at bounding box center [600, 411] width 7 height 7
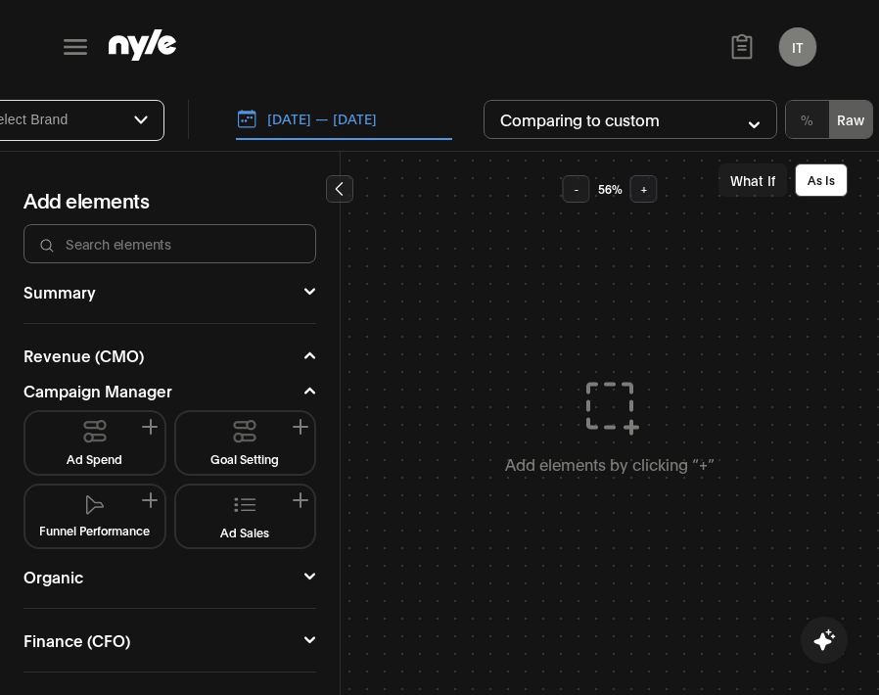
click at [226, 517] on button "Ad Sales" at bounding box center [245, 516] width 123 height 46
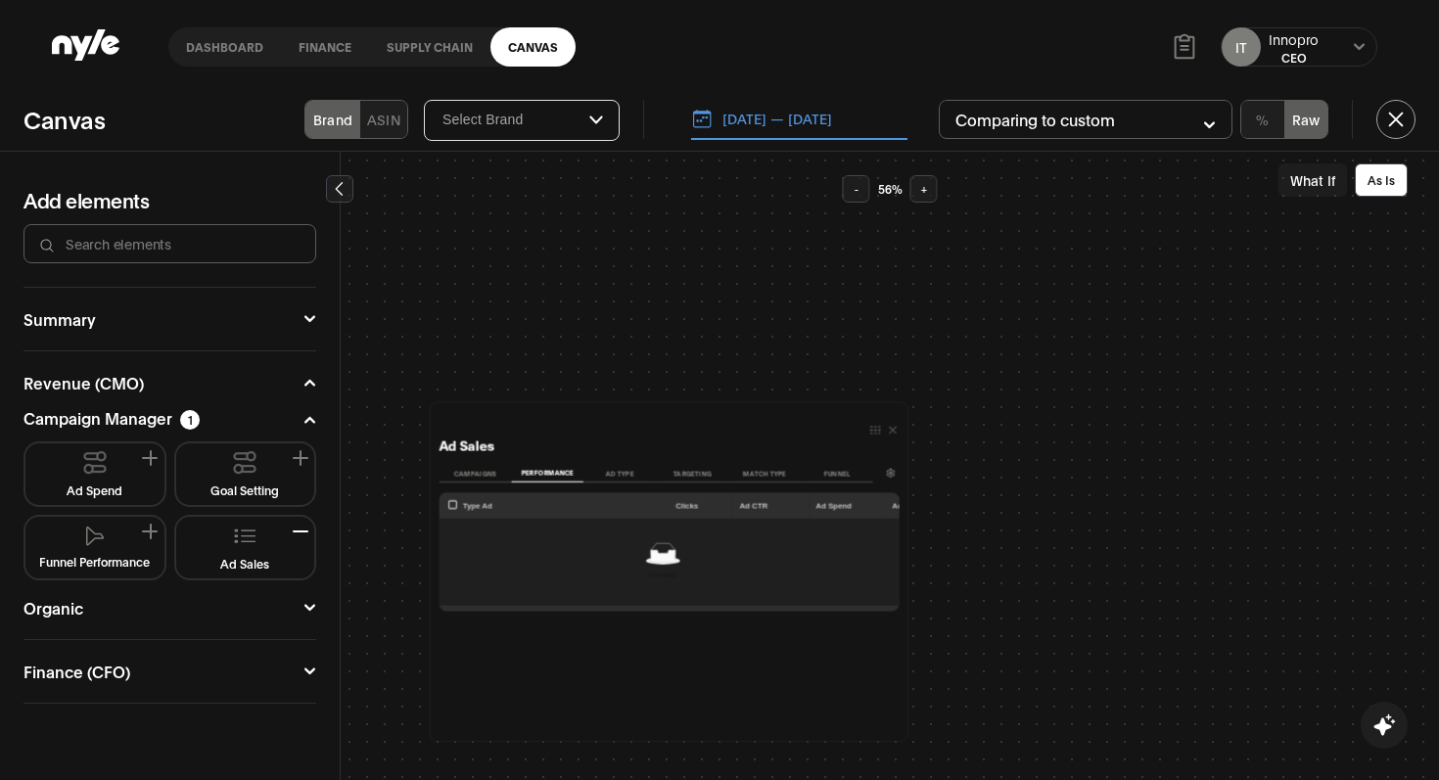
scroll to position [45, 0]
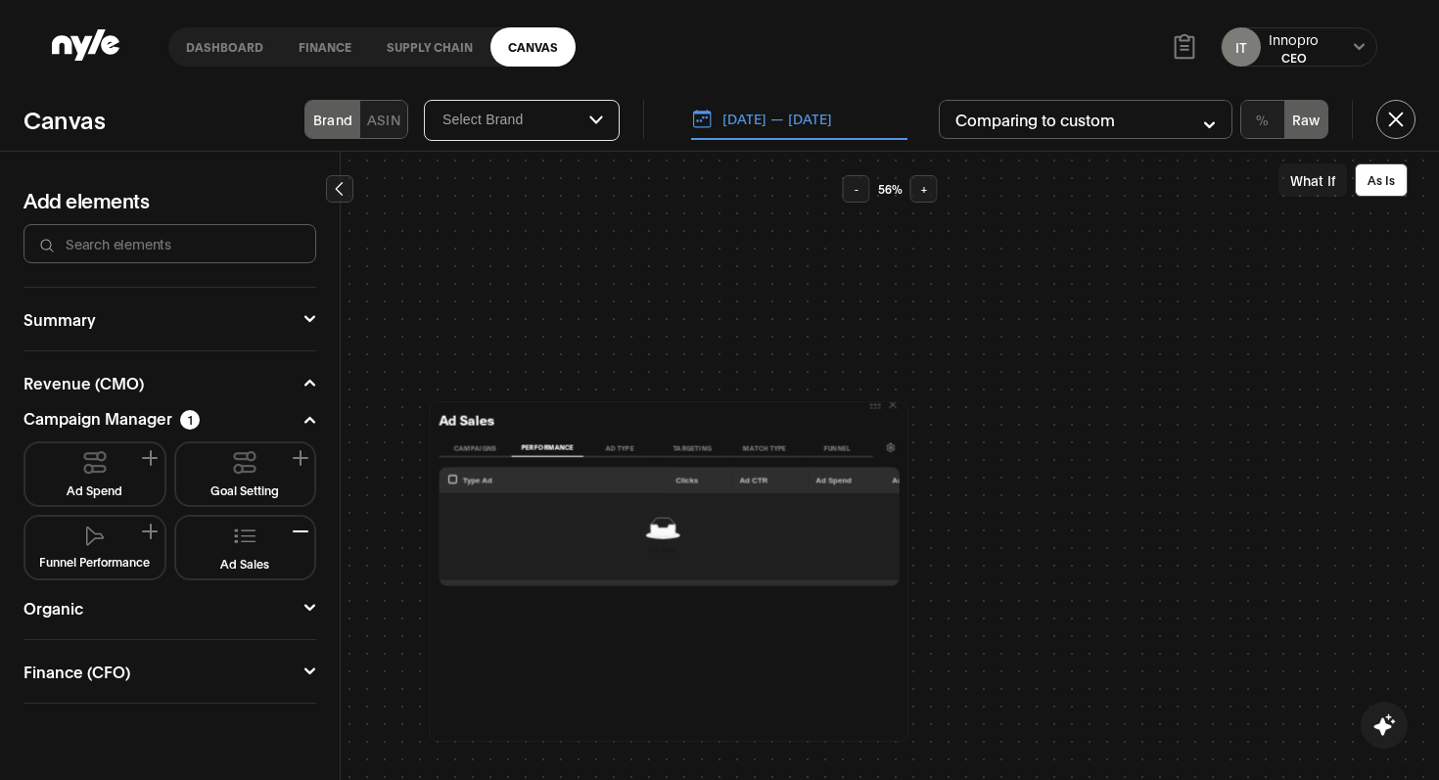
click at [881, 412] on h3 "Ad Sales" at bounding box center [668, 419] width 460 height 17
click at [885, 411] on h3 "Ad Sales" at bounding box center [668, 419] width 460 height 17
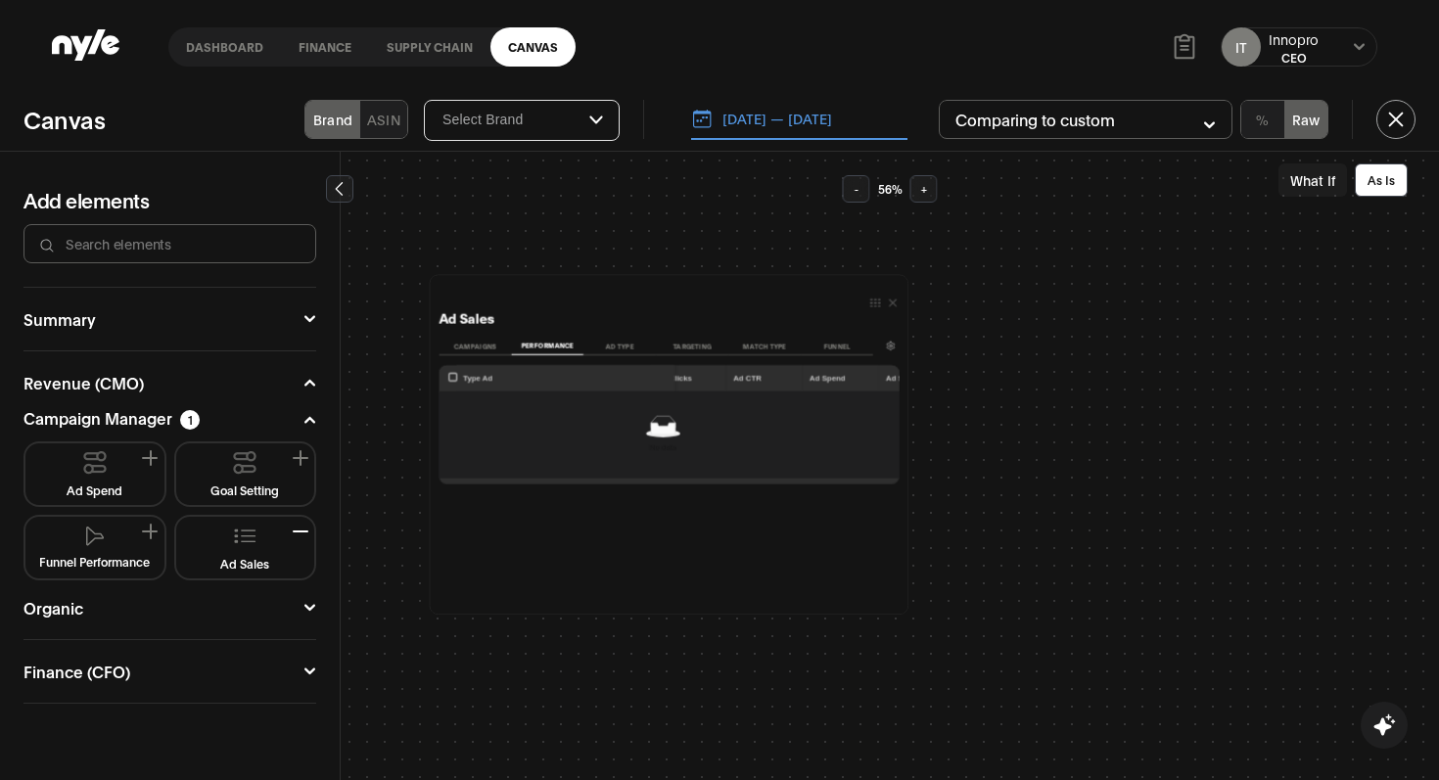
scroll to position [156, 0]
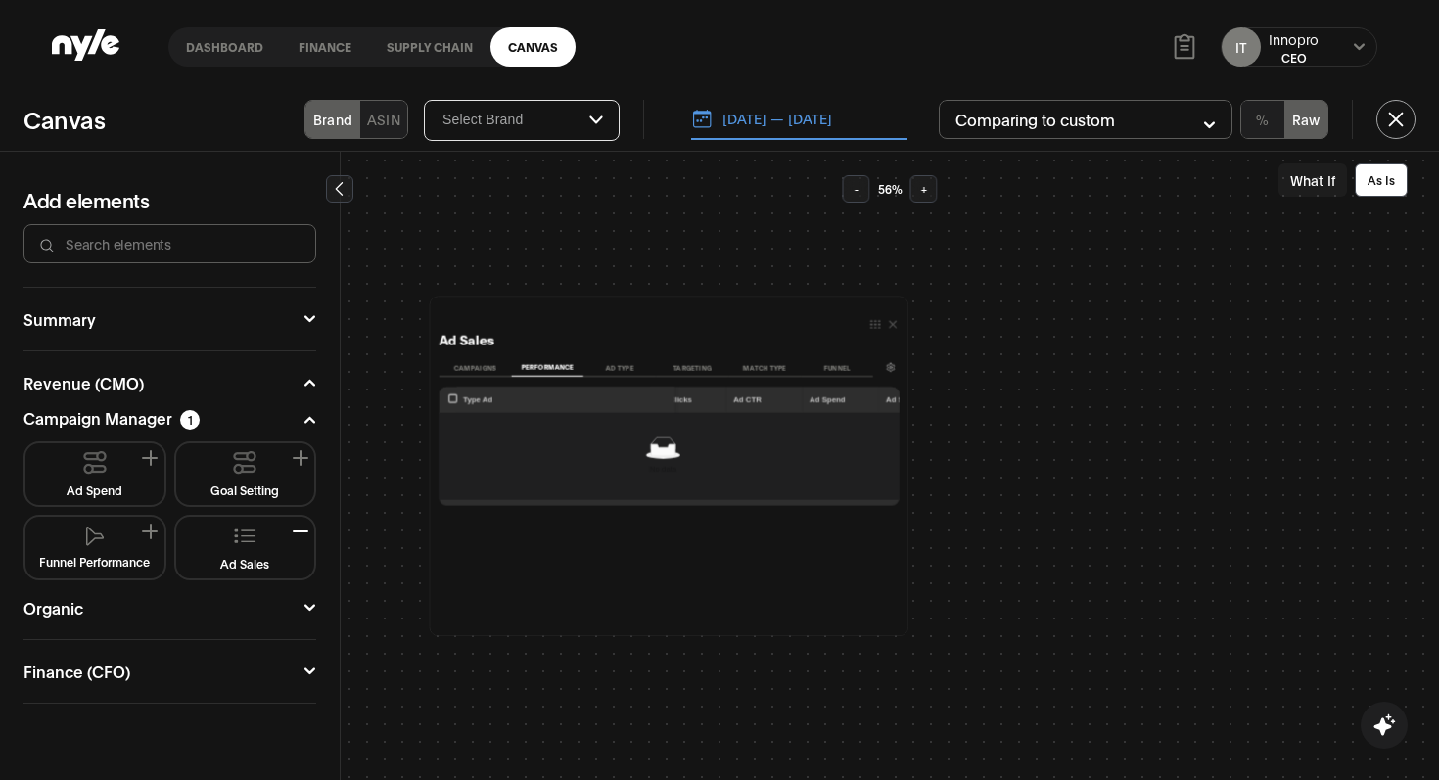
click at [889, 325] on icon "button" at bounding box center [892, 324] width 7 height 7
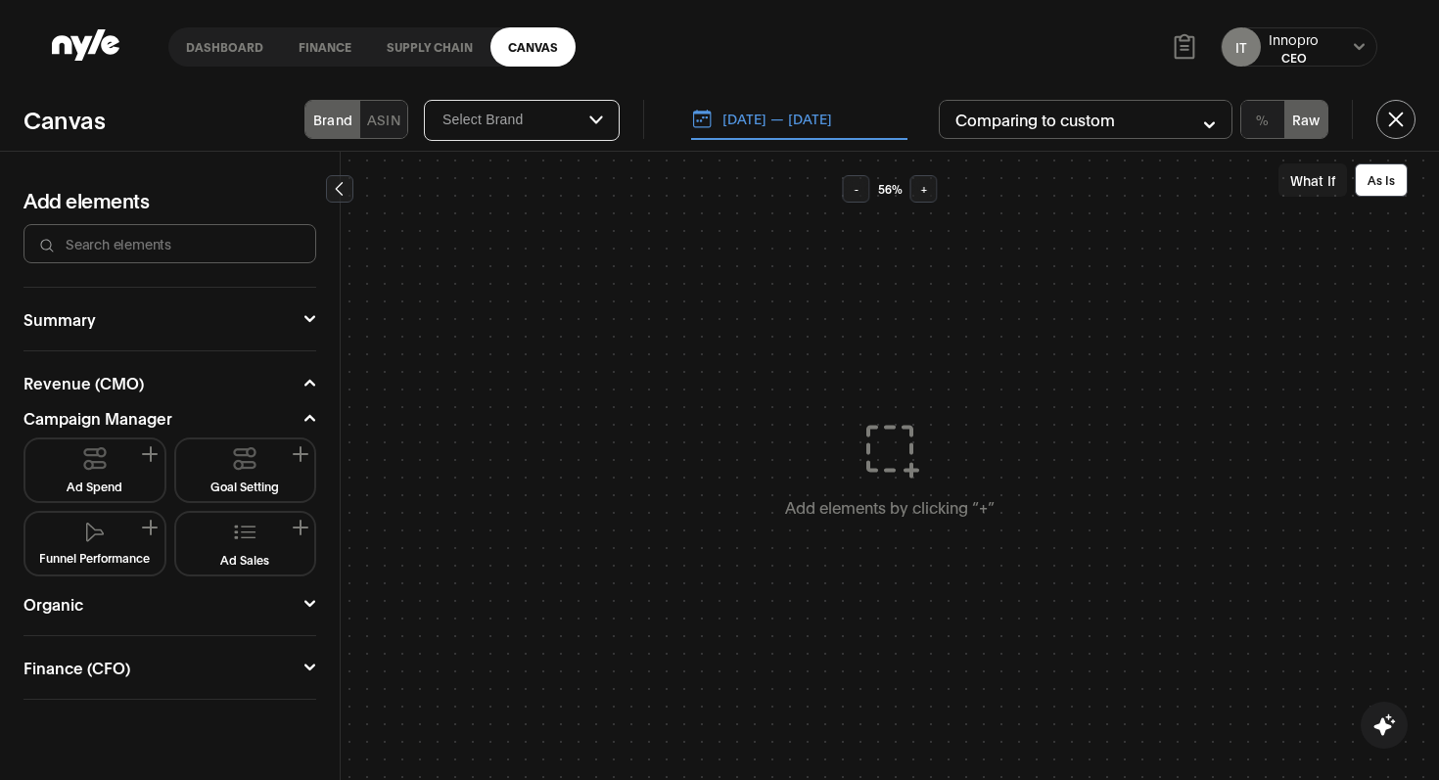
scroll to position [215, 0]
click at [310, 420] on icon at bounding box center [309, 418] width 13 height 12
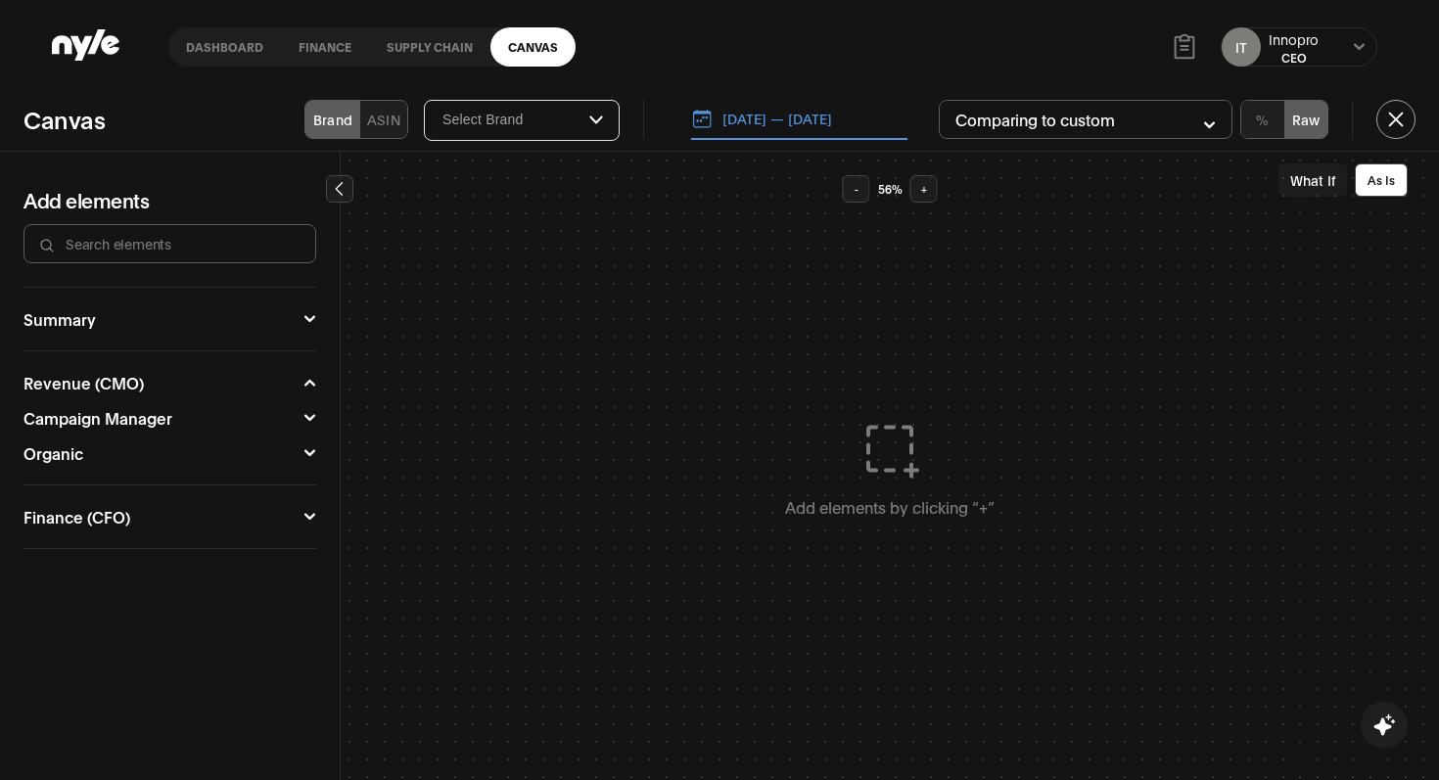
click at [310, 377] on icon at bounding box center [309, 383] width 13 height 12
click at [311, 455] on icon at bounding box center [309, 452] width 11 height 7
click at [314, 413] on icon at bounding box center [309, 418] width 13 height 12
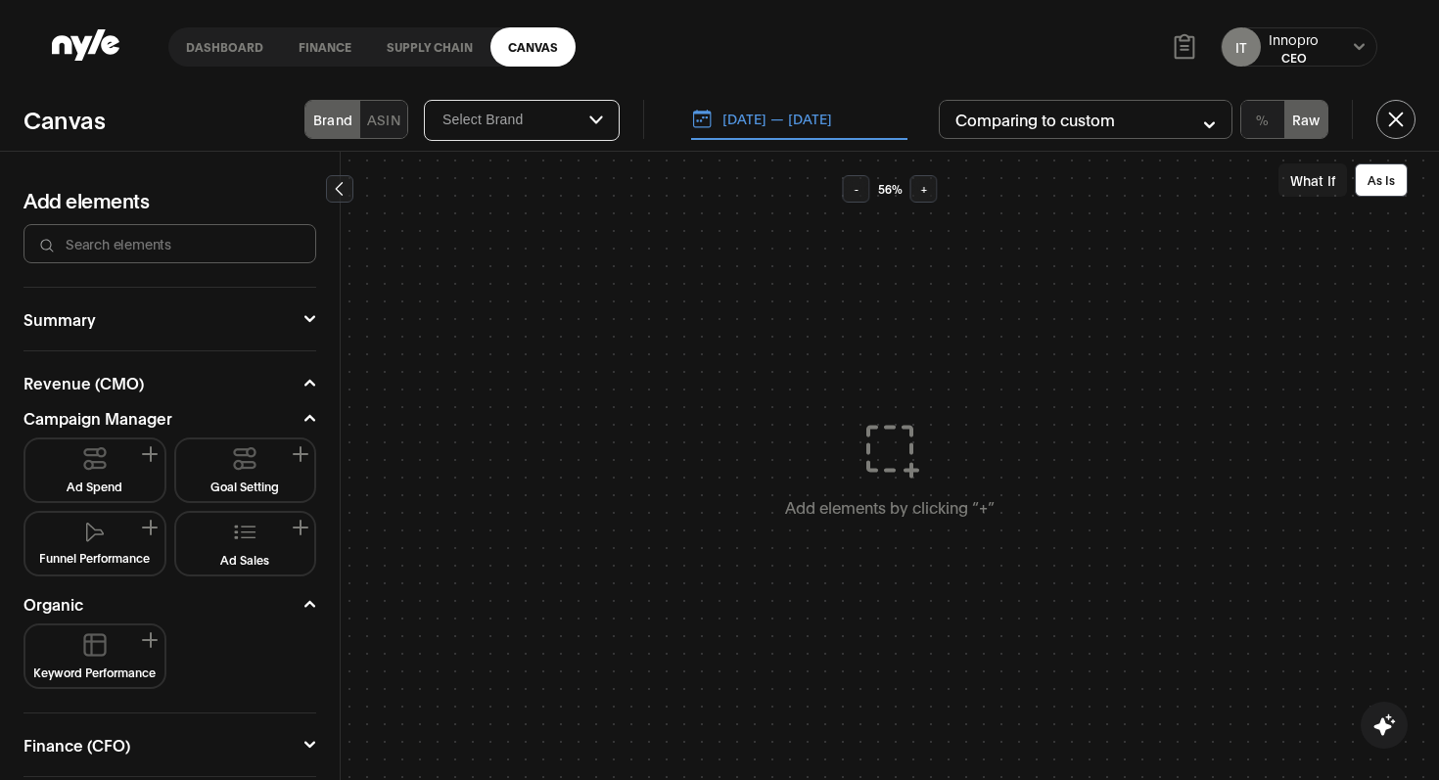
click at [376, 129] on button "ASIN" at bounding box center [383, 119] width 47 height 37
click at [346, 122] on button "Brand" at bounding box center [332, 119] width 55 height 37
type input "Select Brand"
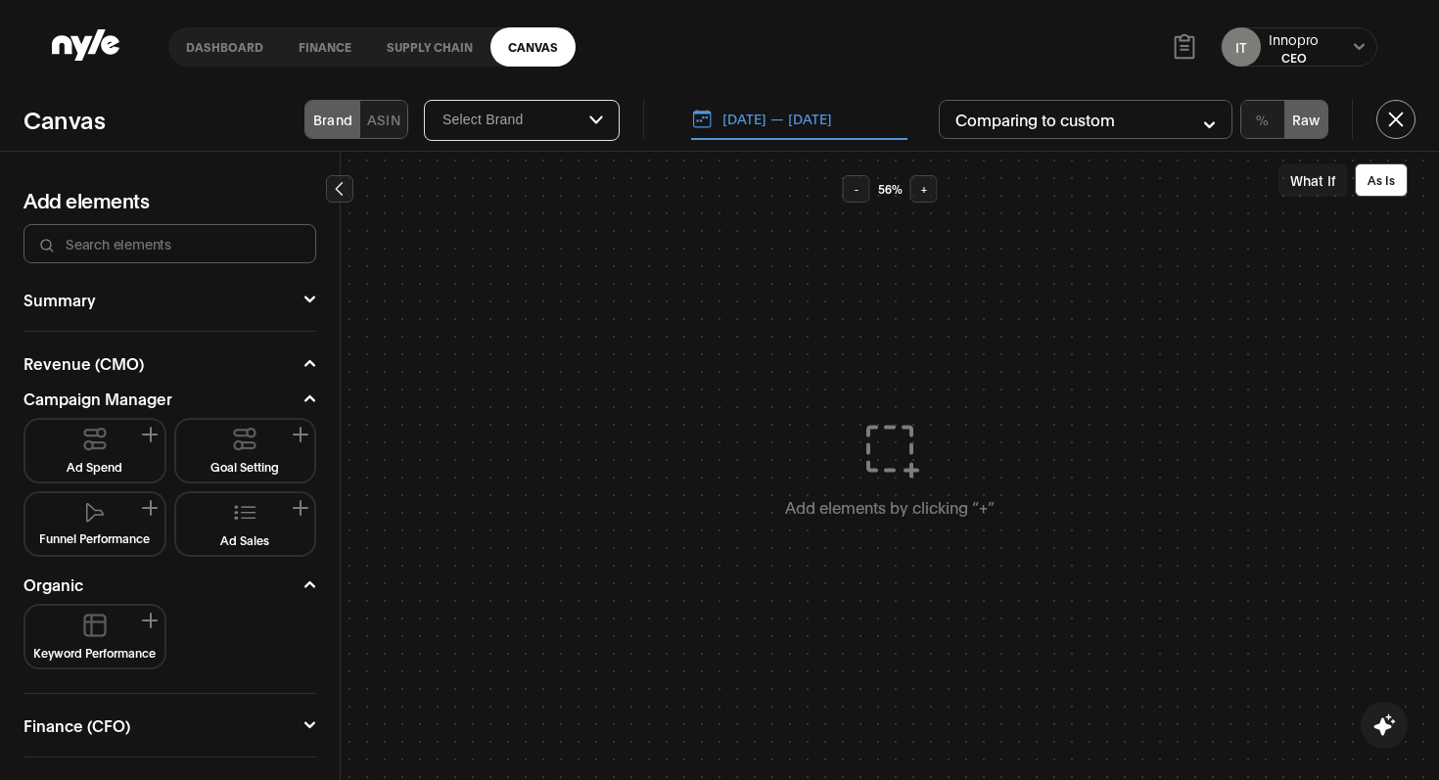
click at [303, 392] on icon at bounding box center [309, 398] width 13 height 12
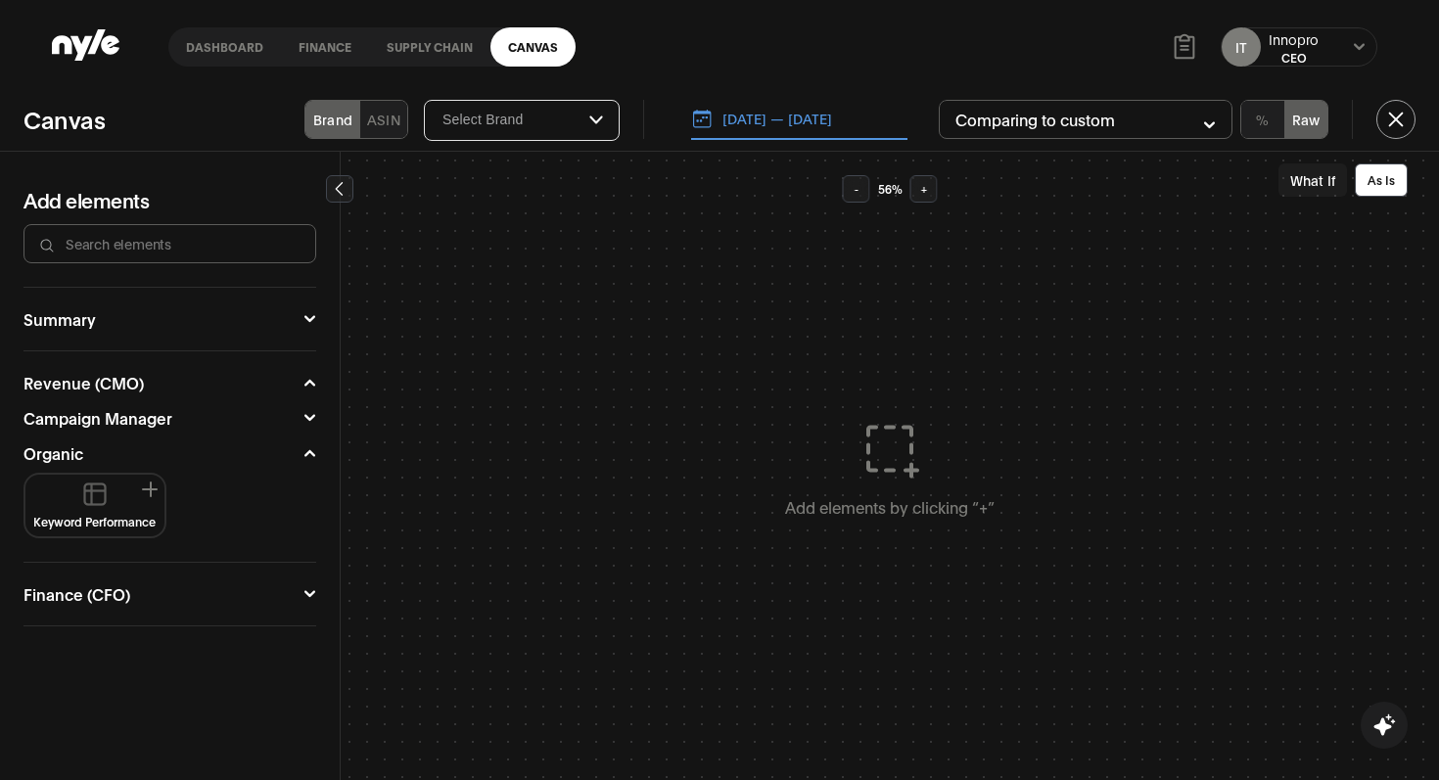
scroll to position [0, 0]
click at [318, 453] on div "Summary Executive summary Sales performance Summary of audit Revenue (CMO) Camp…" at bounding box center [170, 534] width 340 height 494
click at [312, 454] on icon at bounding box center [309, 453] width 11 height 7
click at [308, 387] on icon at bounding box center [309, 383] width 13 height 12
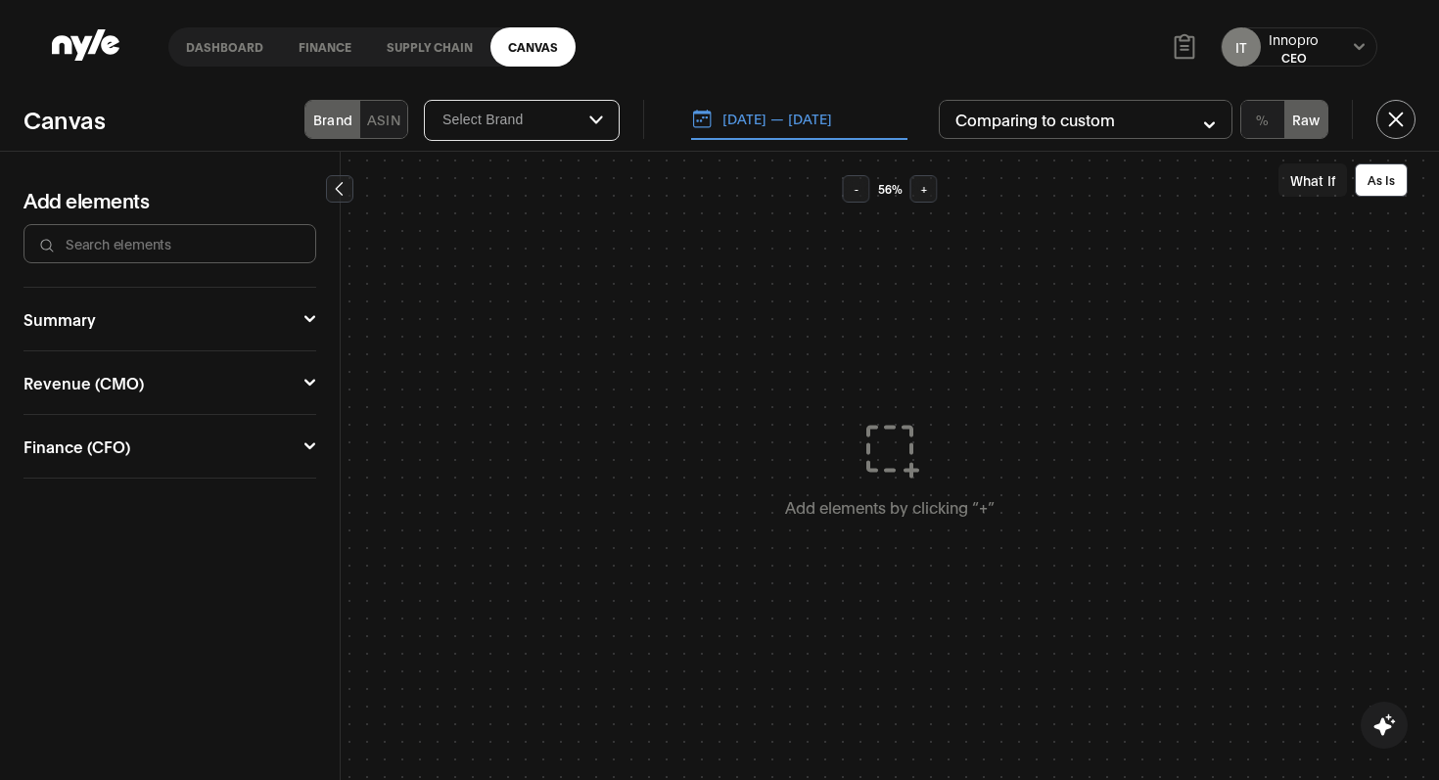
click at [314, 389] on button "Revenue (CMO)" at bounding box center [169, 383] width 293 height 16
click at [308, 422] on icon at bounding box center [309, 418] width 13 height 12
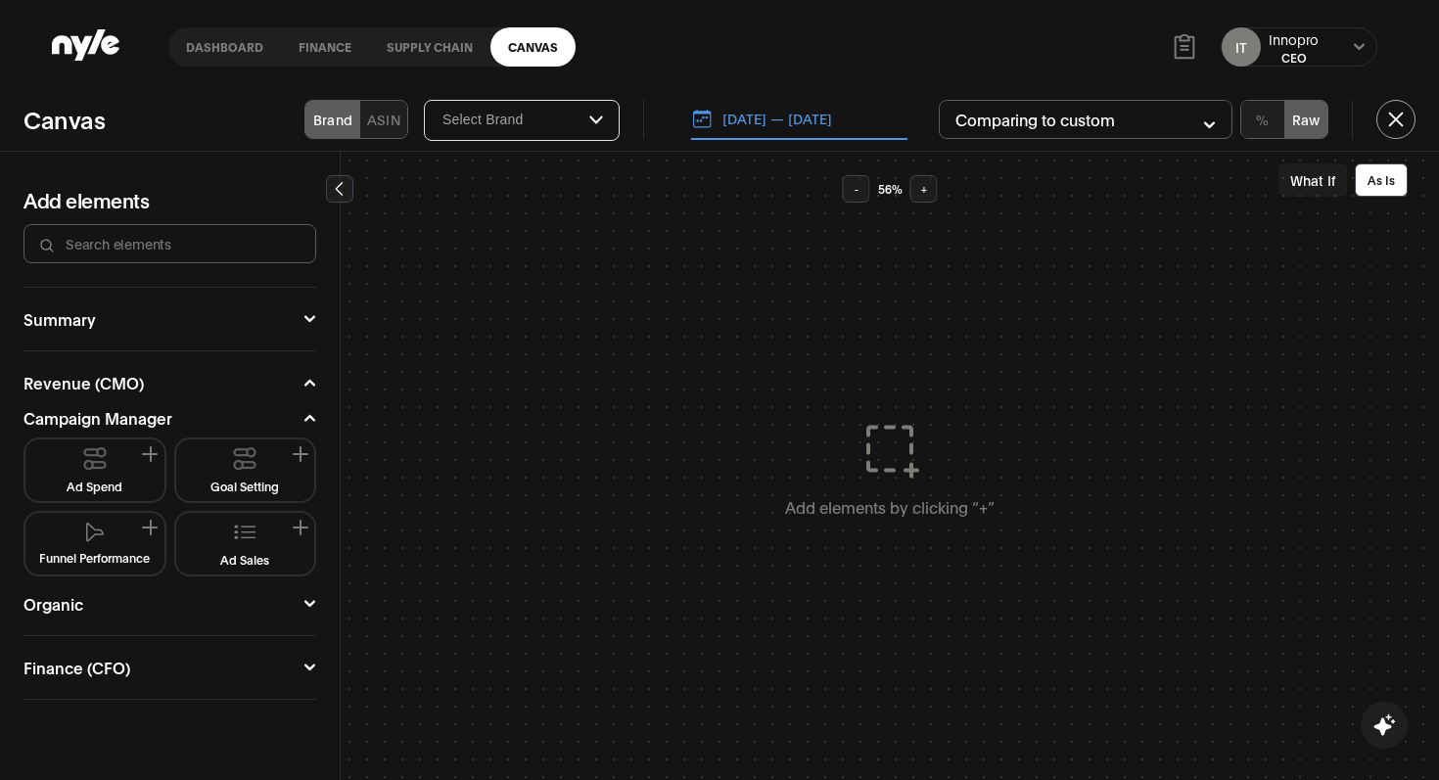
click at [254, 548] on button "Ad Sales" at bounding box center [245, 544] width 123 height 46
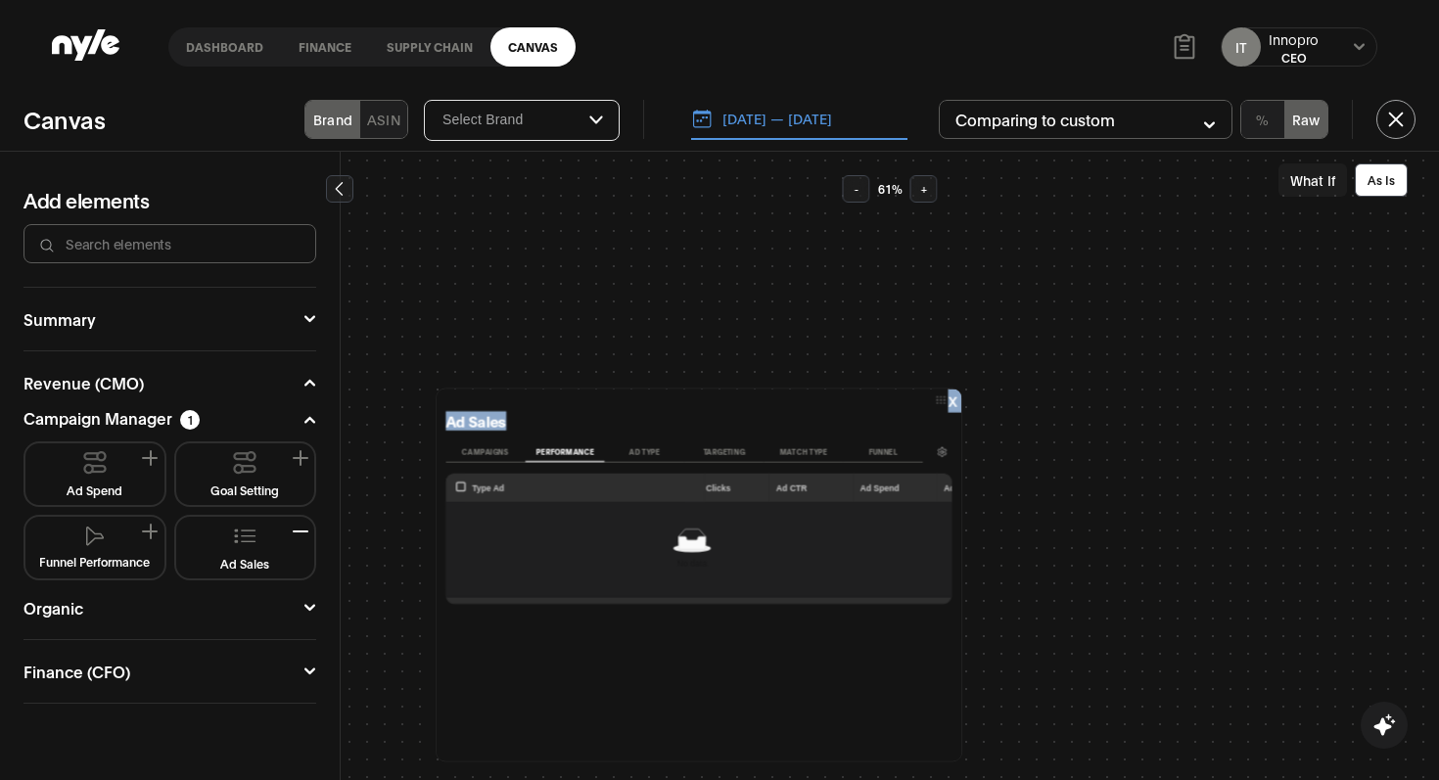
drag, startPoint x: 774, startPoint y: 404, endPoint x: 721, endPoint y: 339, distance: 84.2
click at [730, 408] on div "x Ad Sales Campaigns Performance Ad Type Targeting Match type Funnel Type Ad Ad…" at bounding box center [698, 576] width 526 height 374
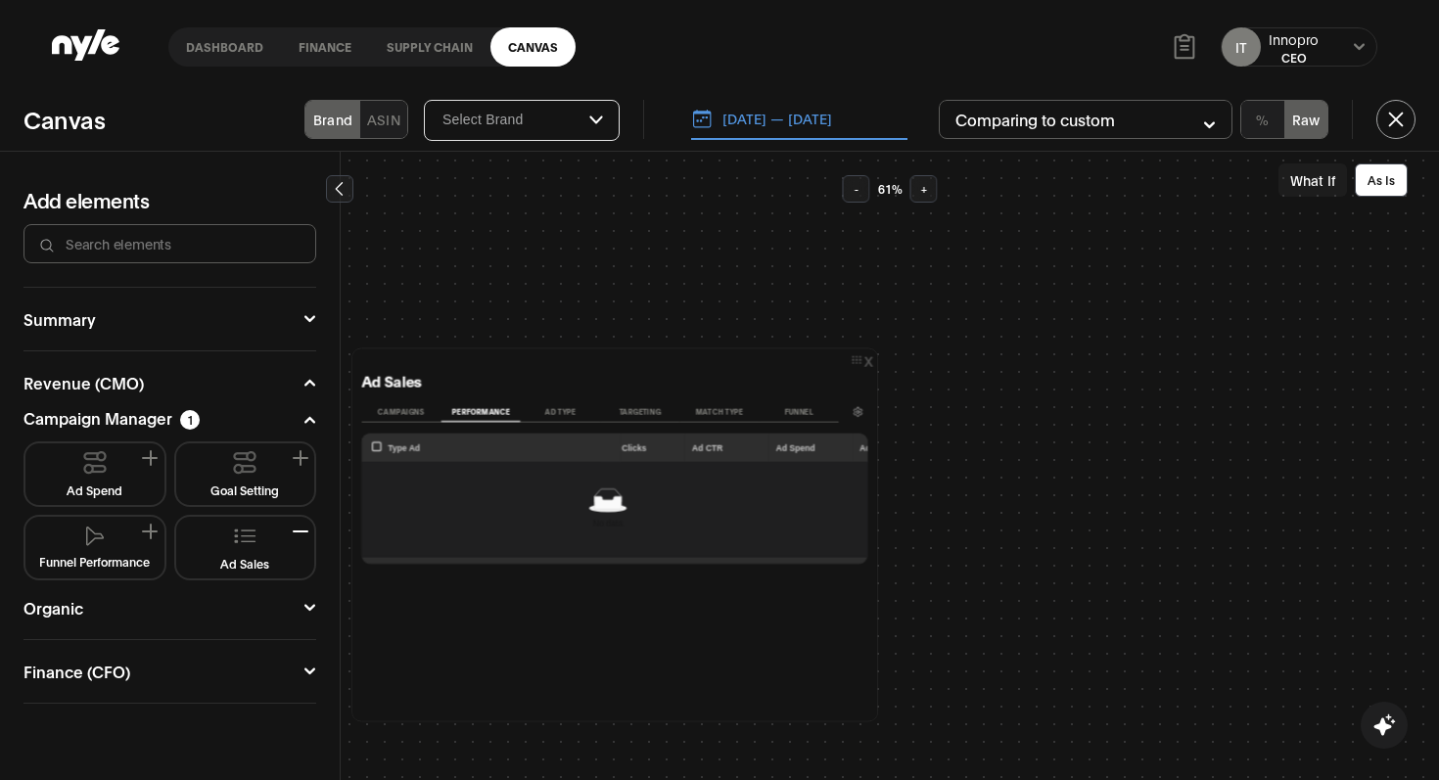
scroll to position [135, 84]
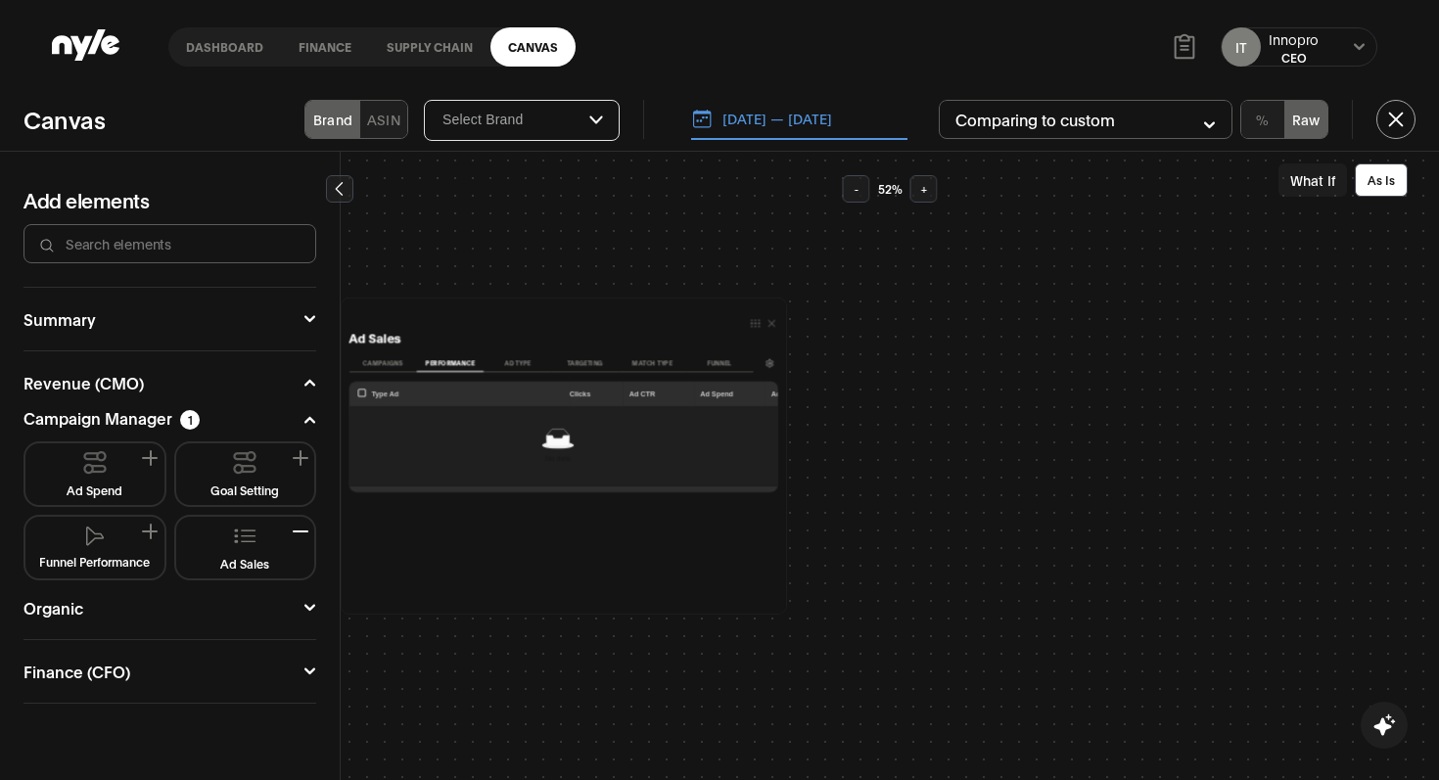
click at [767, 323] on icon "button" at bounding box center [771, 323] width 12 height 12
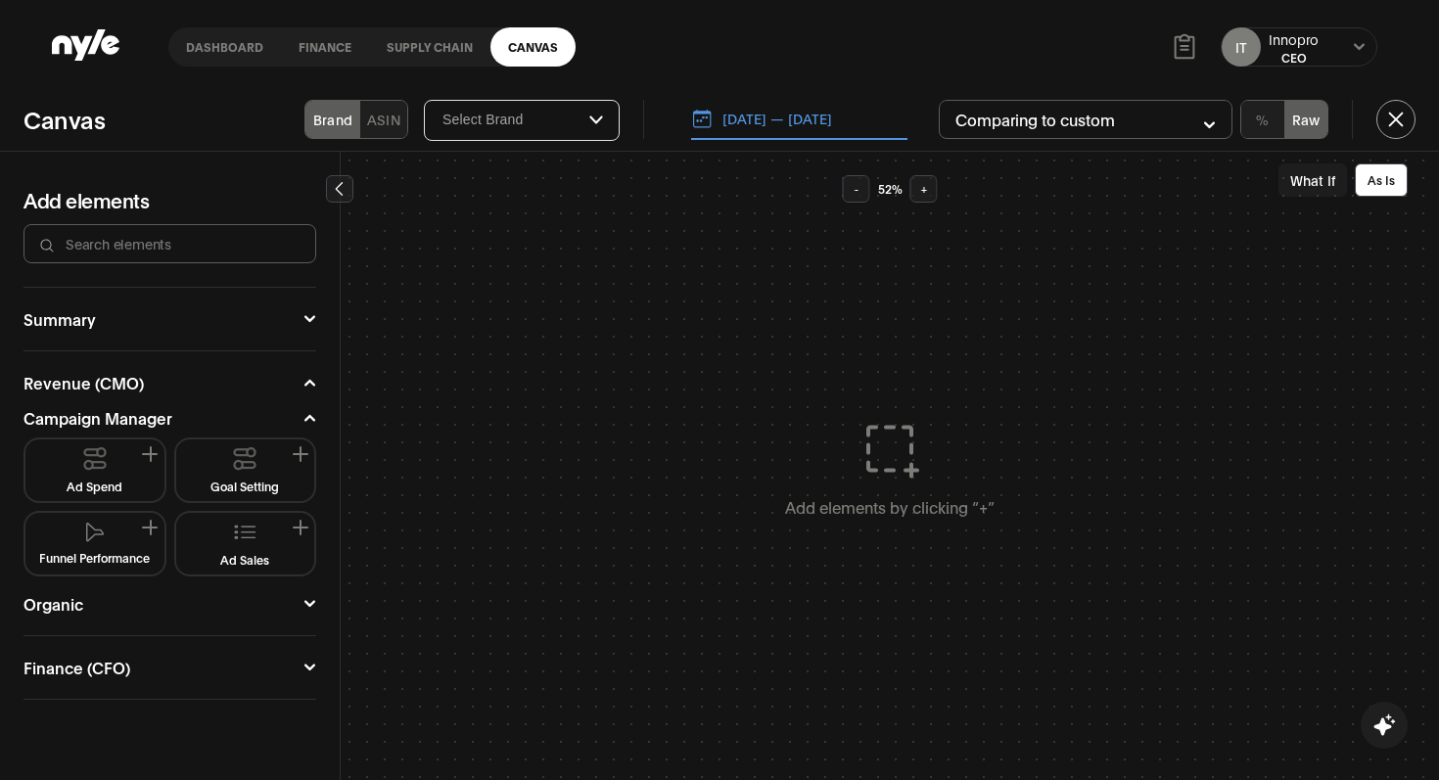
scroll to position [0, 84]
click at [79, 37] on icon at bounding box center [86, 44] width 68 height 31
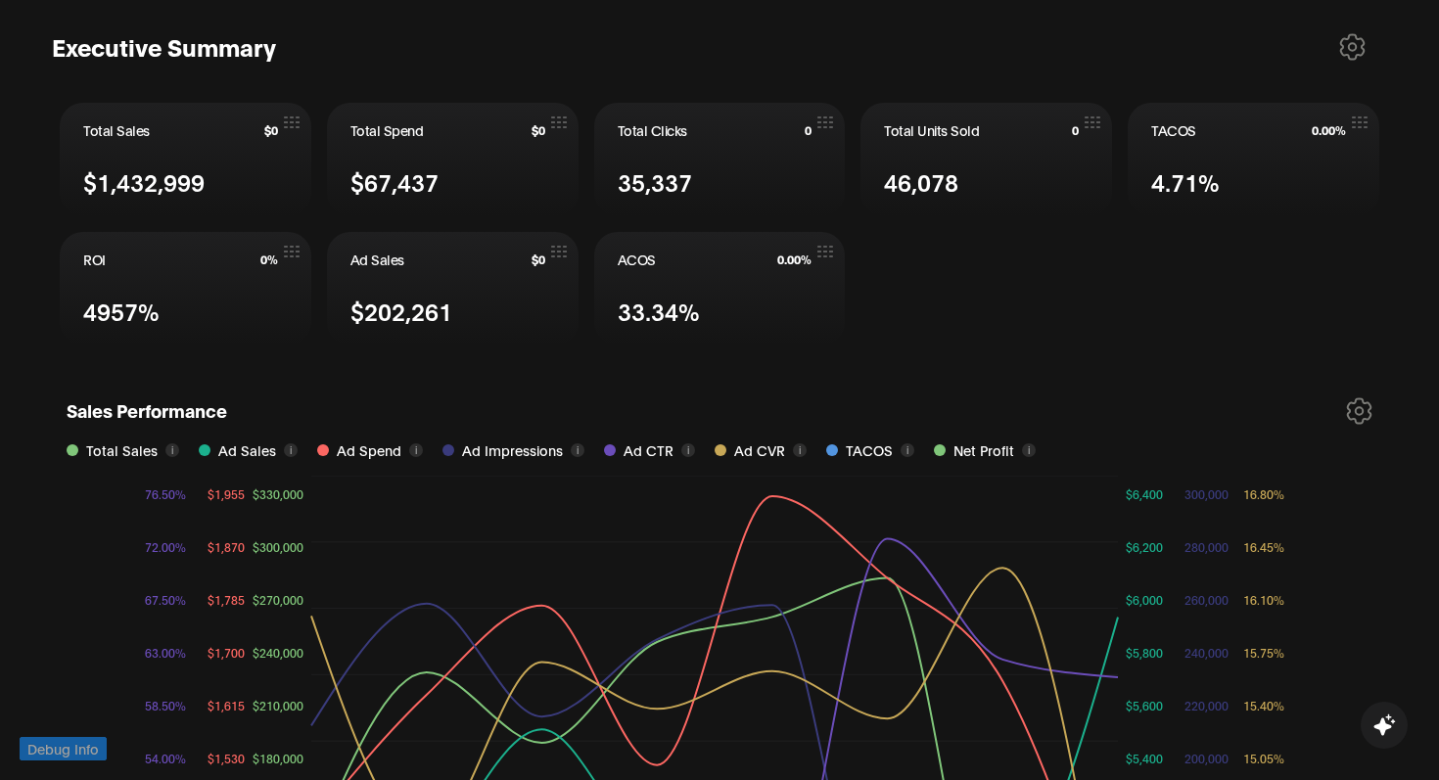
scroll to position [863, 0]
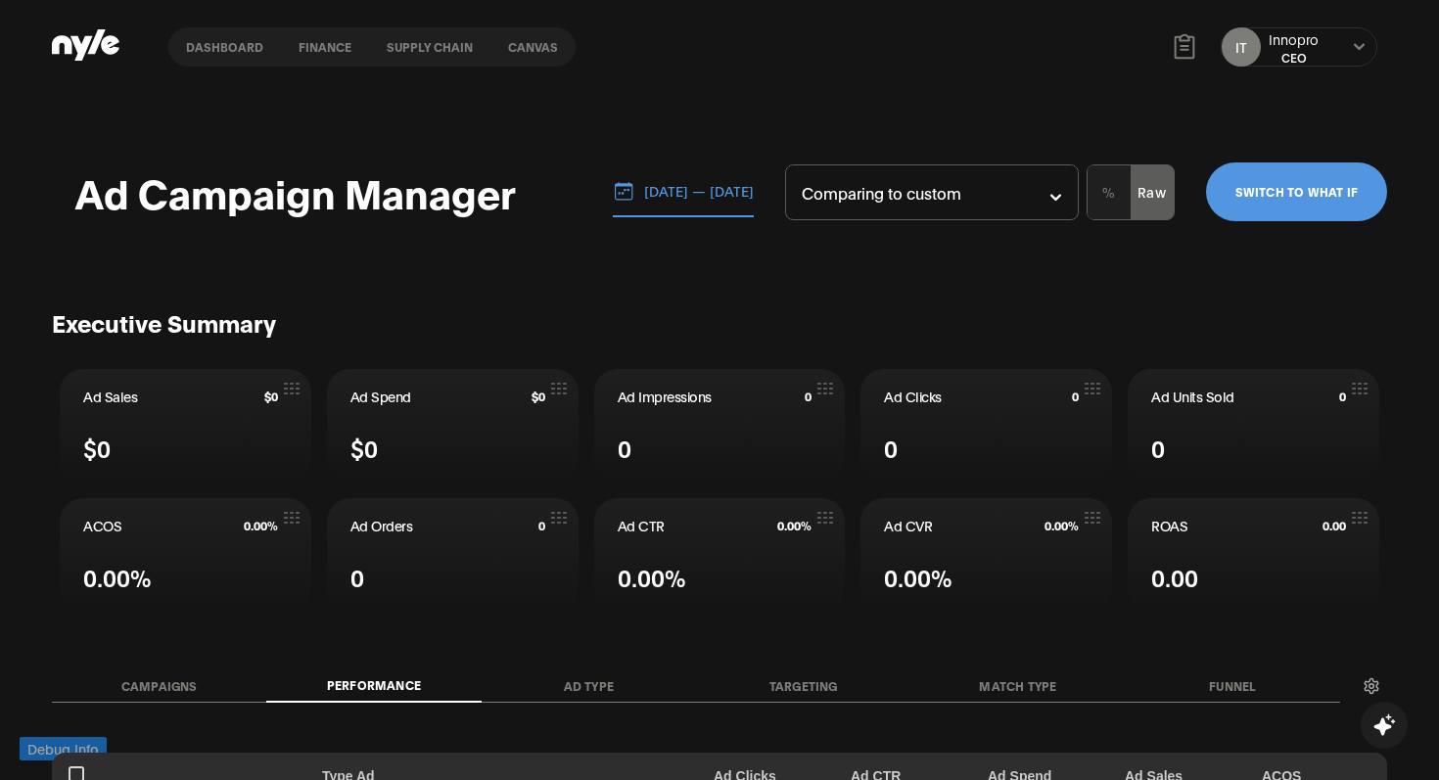
scroll to position [232, 0]
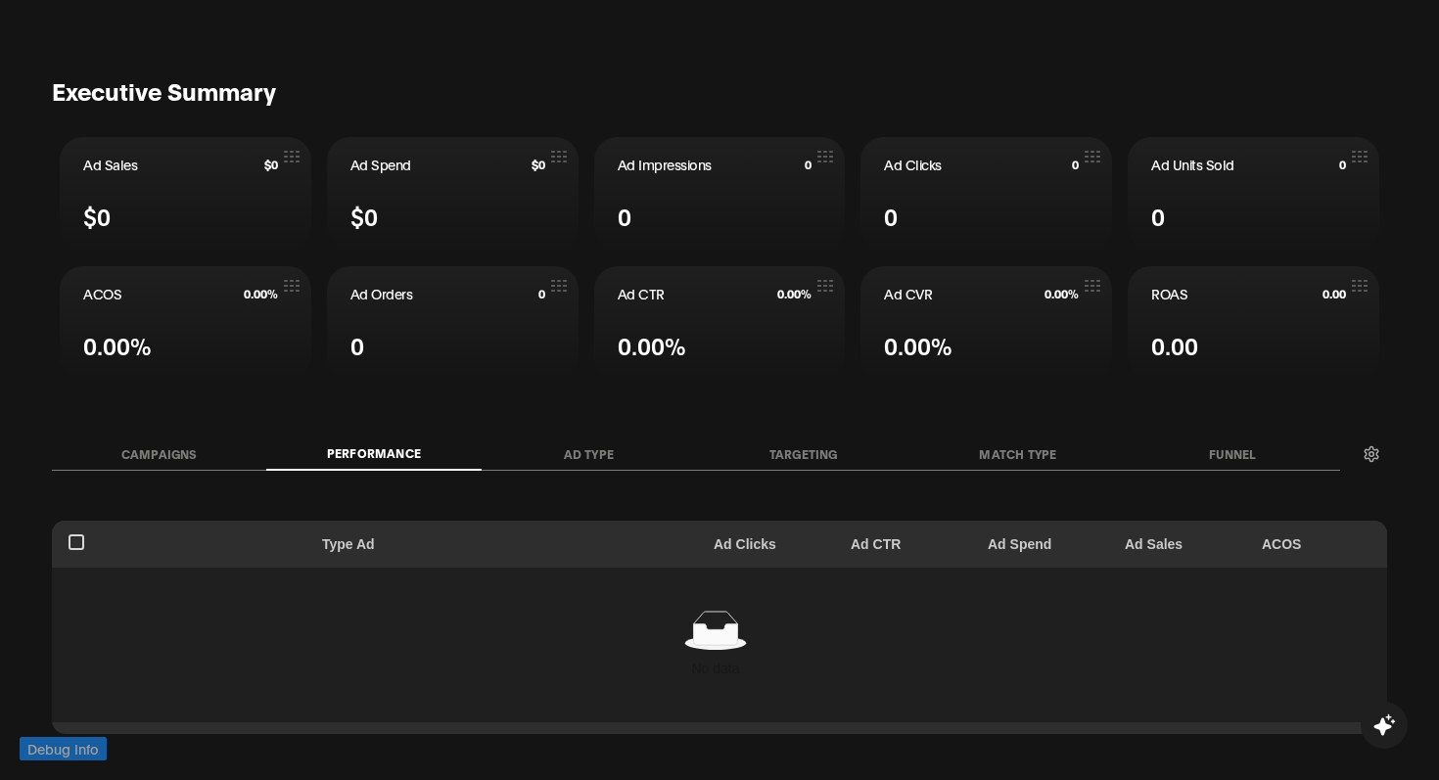
click at [792, 435] on div "Campaigns Performance Ad Type Targeting Match type Funnel" at bounding box center [696, 454] width 1288 height 39
click at [784, 300] on span "0.00%" at bounding box center [794, 294] width 34 height 14
click at [543, 301] on header "Ad Orders 0" at bounding box center [452, 294] width 205 height 20
click at [612, 439] on button "Ad Type" at bounding box center [588, 454] width 214 height 32
click at [800, 457] on button "Targeting" at bounding box center [803, 454] width 214 height 32
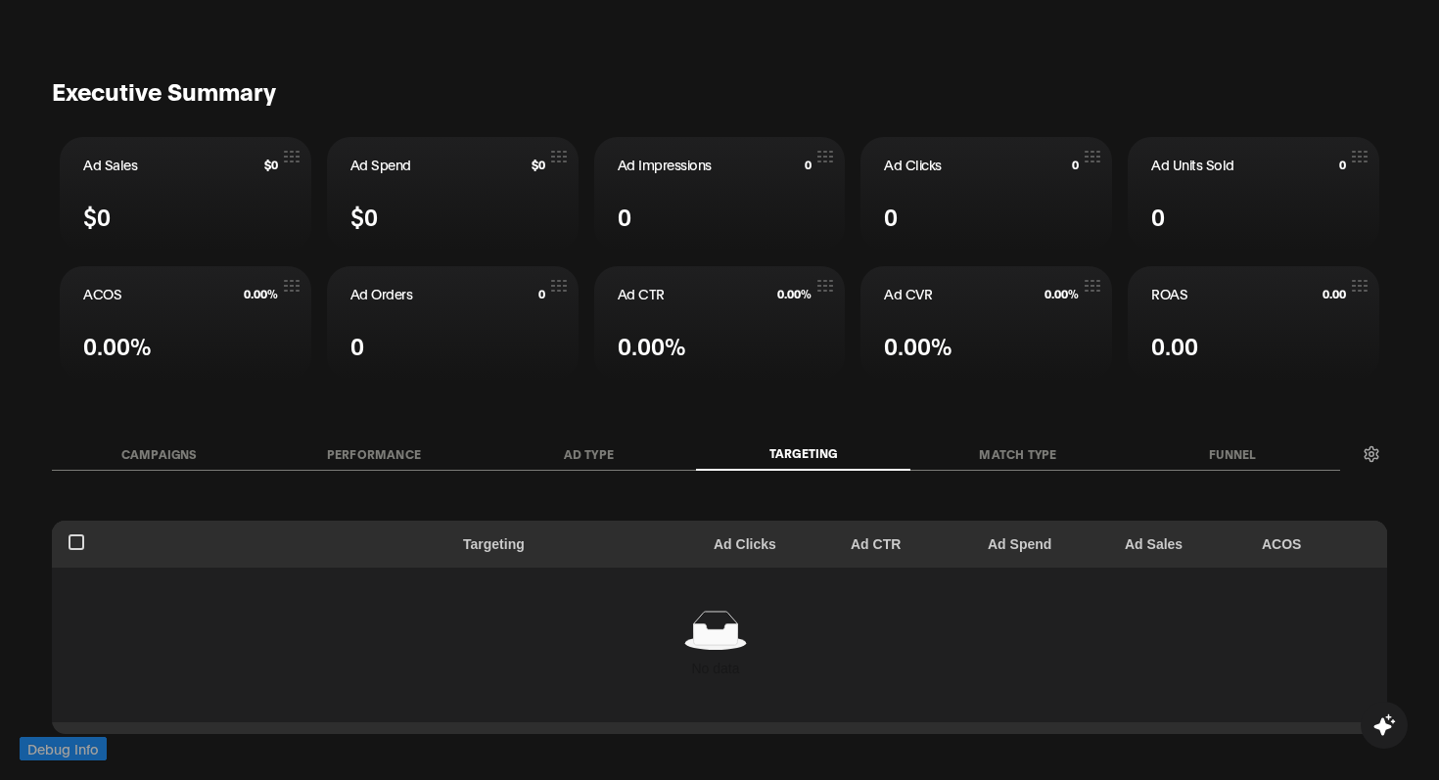
click at [1008, 443] on button "Match type" at bounding box center [1017, 454] width 214 height 32
click at [1239, 446] on button "Funnel" at bounding box center [1232, 454] width 214 height 32
click at [400, 460] on button "Performance" at bounding box center [373, 454] width 214 height 32
click at [775, 544] on th "Ad Clicks" at bounding box center [770, 544] width 137 height 47
click at [755, 544] on th "Ad Clicks" at bounding box center [770, 544] width 137 height 47
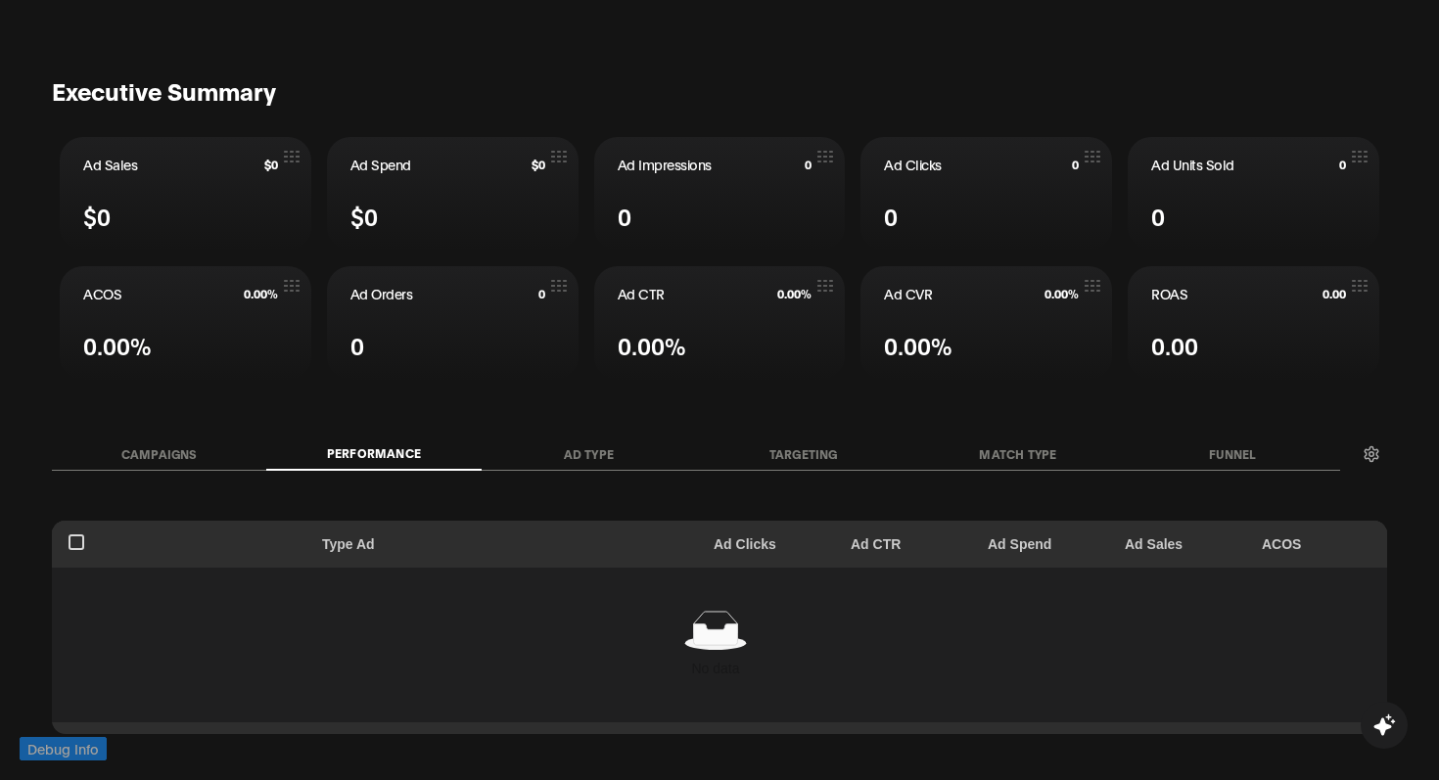
click at [446, 547] on th "Type Ad" at bounding box center [505, 544] width 391 height 47
click at [356, 570] on div "No data" at bounding box center [715, 645] width 1327 height 162
click at [350, 565] on th "Type Ad" at bounding box center [505, 544] width 391 height 47
click at [761, 541] on th "Ad Clicks" at bounding box center [770, 544] width 137 height 47
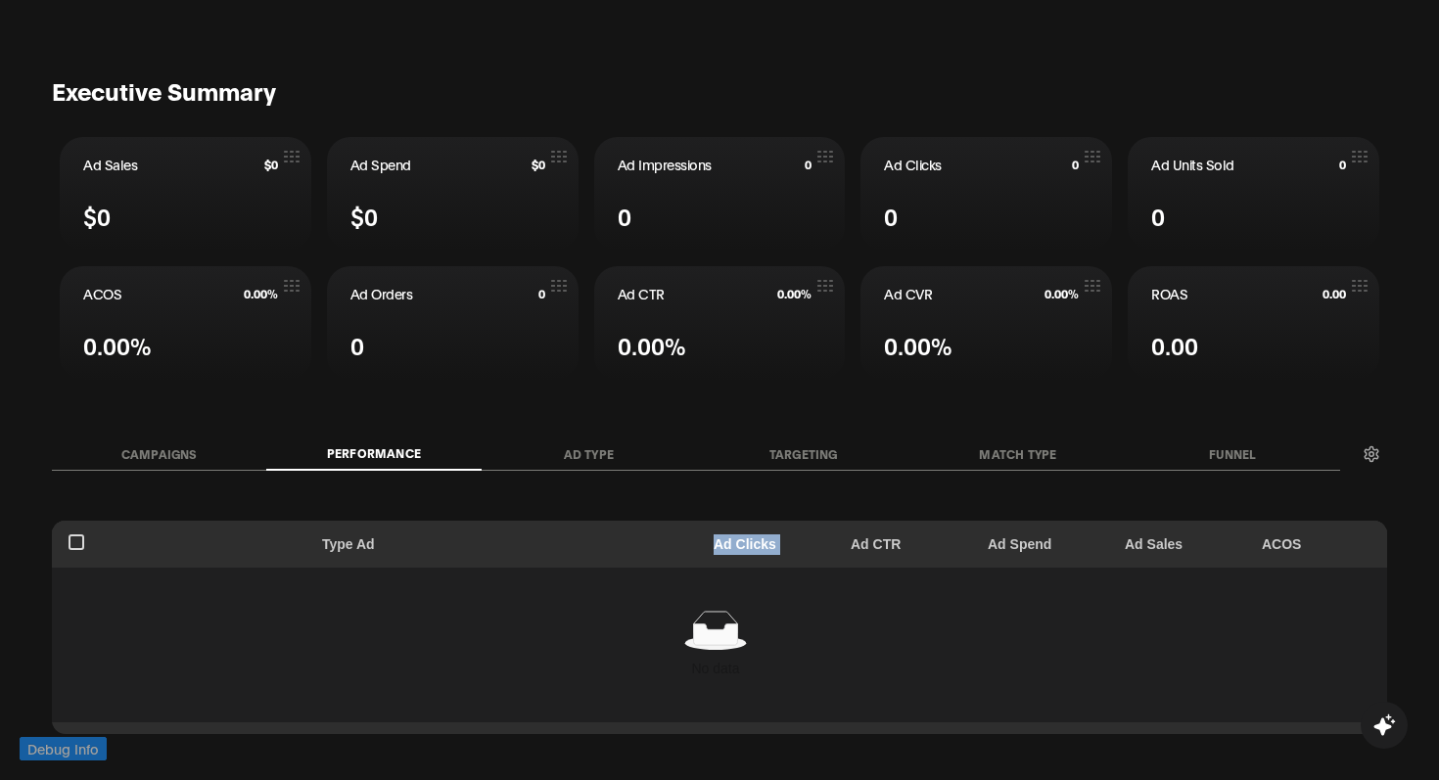
click at [761, 541] on th "Ad Clicks" at bounding box center [770, 544] width 137 height 47
click at [752, 546] on th "Ad Clicks" at bounding box center [770, 544] width 137 height 47
click at [890, 554] on th "Ad CTR" at bounding box center [907, 544] width 137 height 47
click at [737, 541] on th "Ad Clicks" at bounding box center [770, 544] width 137 height 47
click at [753, 532] on th "Ad Clicks" at bounding box center [770, 544] width 137 height 47
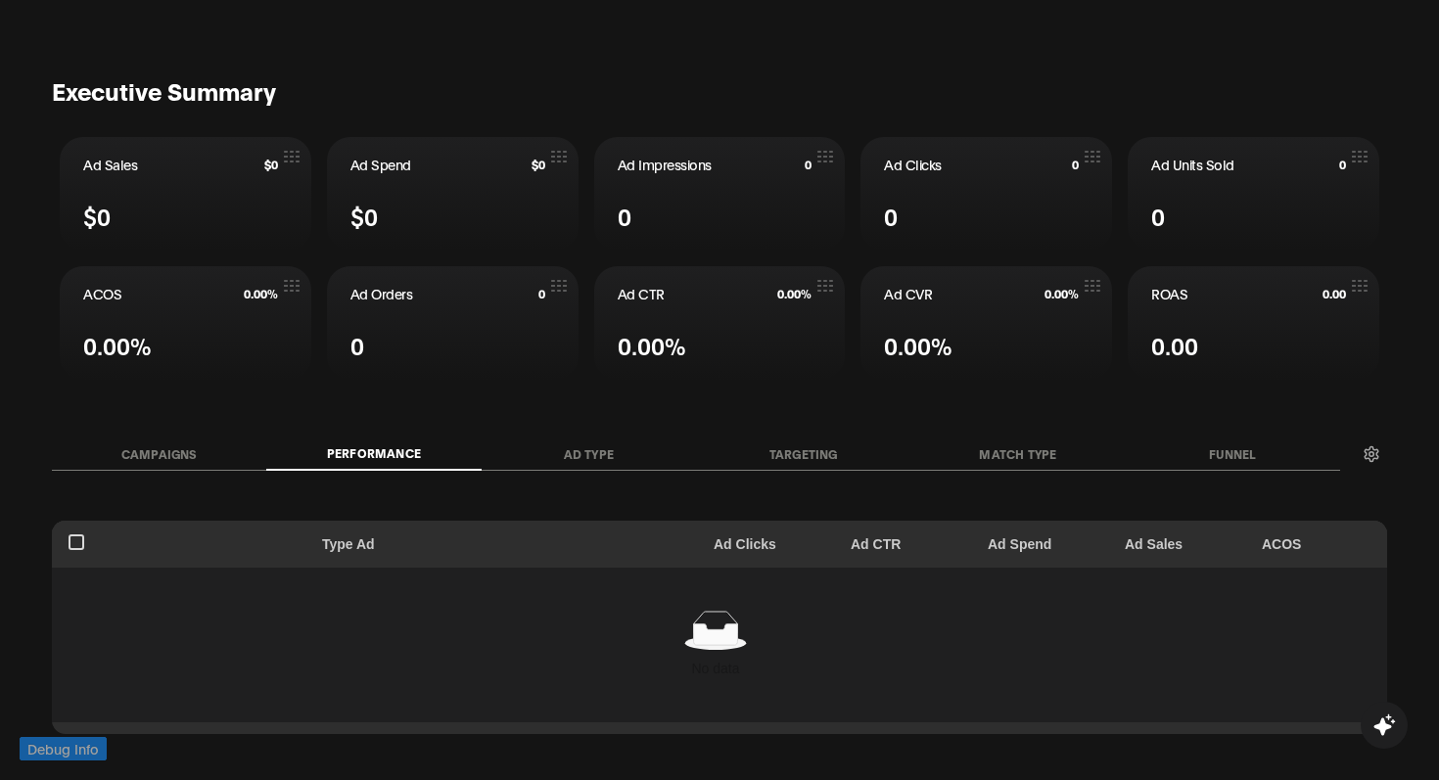
drag, startPoint x: 707, startPoint y: 558, endPoint x: 774, endPoint y: 538, distance: 70.3
click at [774, 538] on th "Ad Clicks" at bounding box center [770, 544] width 137 height 47
drag, startPoint x: 782, startPoint y: 538, endPoint x: 604, endPoint y: 538, distance: 178.1
click at [604, 538] on tr "Type Ad Ad Clicks Ad CTR Ad Spend Ad Sales ACOS" at bounding box center [719, 544] width 1335 height 47
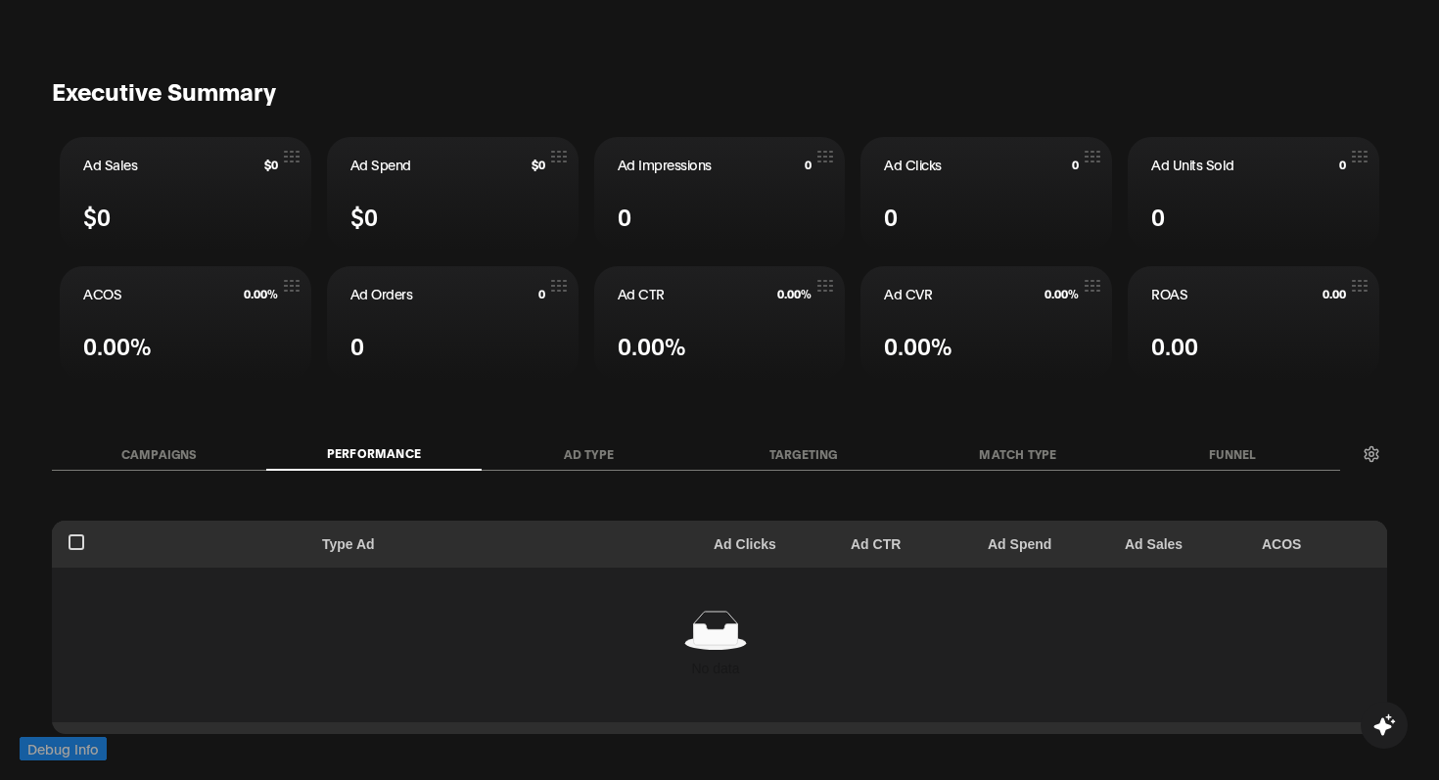
click at [692, 535] on th "Type Ad" at bounding box center [505, 544] width 391 height 47
drag, startPoint x: 397, startPoint y: 560, endPoint x: 299, endPoint y: 546, distance: 98.8
click at [299, 546] on tr "Type Ad Ad Clicks Ad CTR Ad Spend Ad Sales ACOS" at bounding box center [719, 544] width 1335 height 47
click at [299, 546] on th at bounding box center [181, 544] width 258 height 47
drag, startPoint x: 304, startPoint y: 539, endPoint x: 455, endPoint y: 547, distance: 150.9
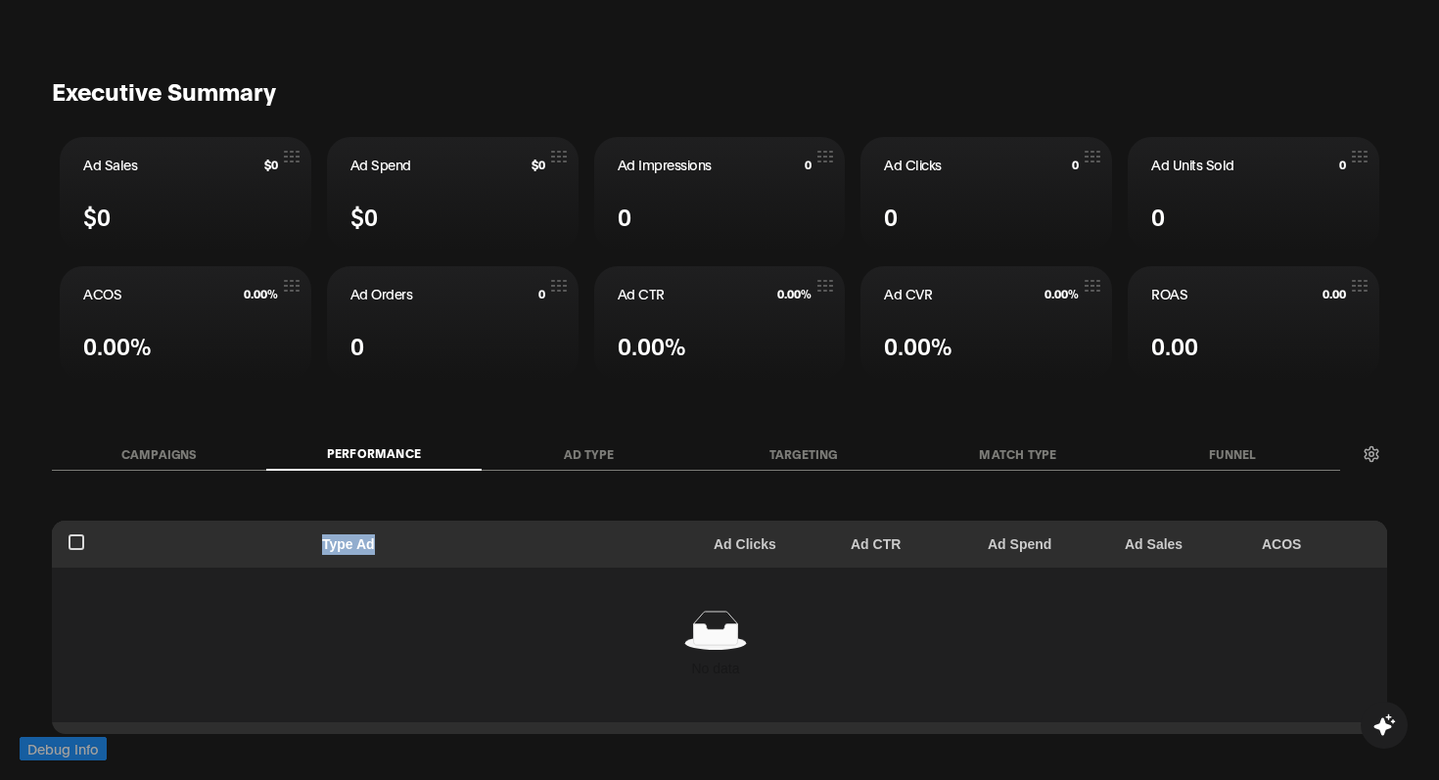
click at [455, 547] on tr "Type Ad Ad Clicks Ad CTR Ad Spend Ad Sales ACOS" at bounding box center [719, 544] width 1335 height 47
click at [440, 542] on th "Type Ad" at bounding box center [505, 544] width 391 height 47
click at [836, 456] on button "Targeting" at bounding box center [803, 454] width 214 height 32
